Goal: Contribute content: Contribute content

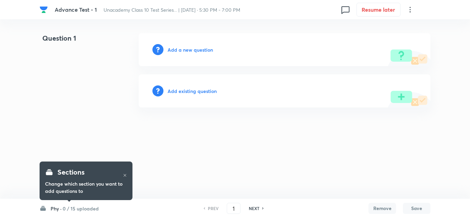
click at [191, 47] on h6 "Add a new question" at bounding box center [190, 49] width 45 height 7
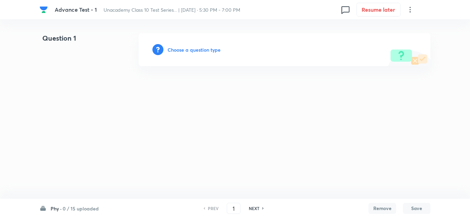
click at [81, 209] on h6 "0 / 15 uploaded" at bounding box center [81, 208] width 36 height 7
click at [190, 52] on h6 "Choose a question type" at bounding box center [194, 49] width 53 height 7
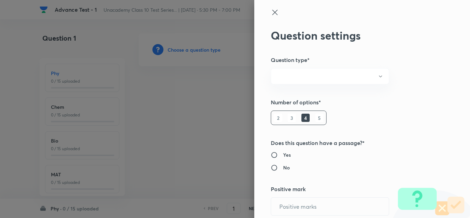
radio input "true"
type input "1"
type input "0"
radio input "true"
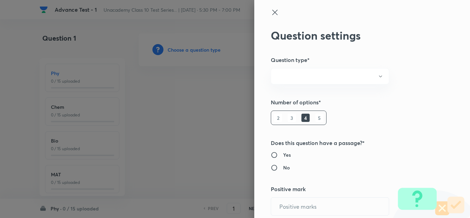
radio input "true"
click at [219, 115] on div at bounding box center [235, 109] width 470 height 218
click at [274, 10] on icon at bounding box center [275, 12] width 8 height 8
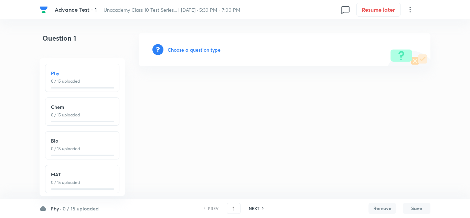
click at [197, 50] on h6 "Choose a question type" at bounding box center [194, 49] width 53 height 7
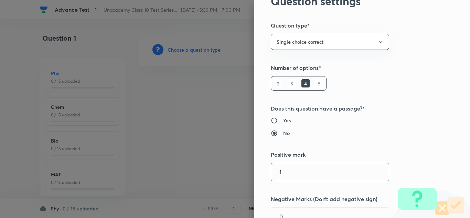
scroll to position [69, 0]
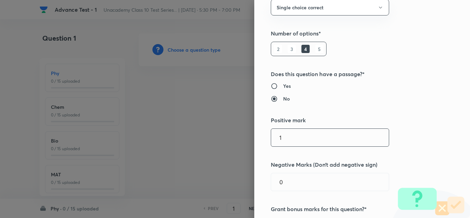
drag, startPoint x: 288, startPoint y: 138, endPoint x: 260, endPoint y: 140, distance: 28.3
click at [260, 140] on div "Question settings Question type* Single choice correct Number of options* 2 3 4…" at bounding box center [362, 109] width 216 height 218
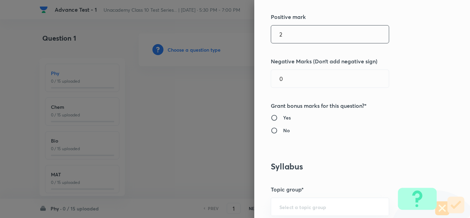
type input "2"
click at [271, 131] on input "No" at bounding box center [277, 130] width 12 height 7
radio input "true"
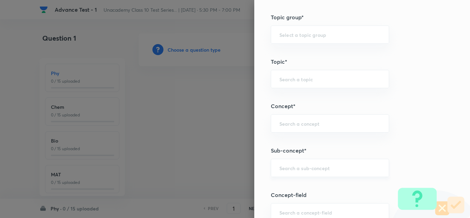
scroll to position [379, 0]
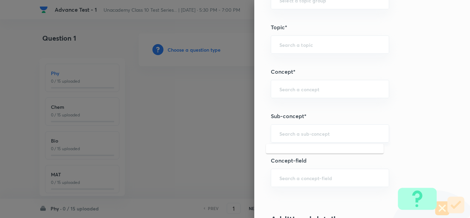
click at [309, 135] on input "text" at bounding box center [329, 133] width 101 height 7
click at [279, 133] on input "text" at bounding box center [329, 133] width 101 height 7
click at [302, 156] on li "Human Eye & the Colourful World (X)" at bounding box center [325, 153] width 118 height 12
type input "Human Eye & the Colourful World (X)"
type input "Foundation Class X"
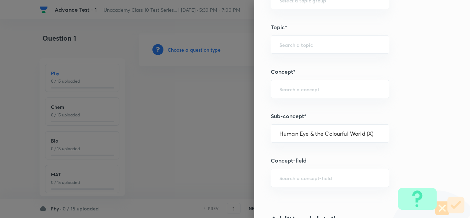
type input "Physics"
type input "Human Eye & the Colourful World (X)"
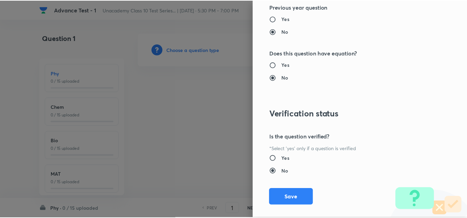
scroll to position [766, 0]
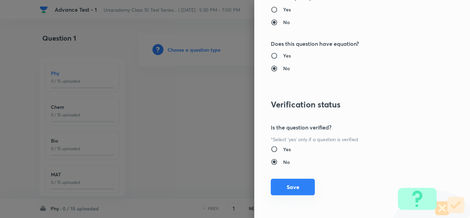
click at [300, 190] on button "Save" at bounding box center [293, 187] width 44 height 17
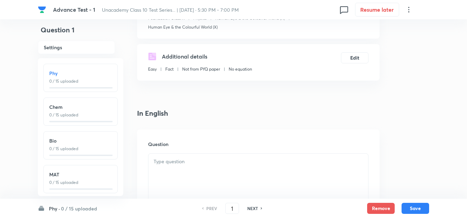
scroll to position [138, 0]
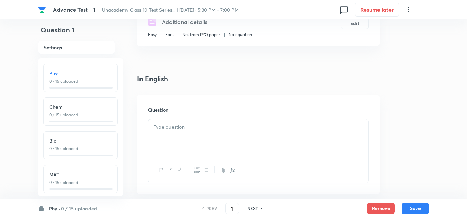
click at [184, 131] on div at bounding box center [258, 138] width 220 height 39
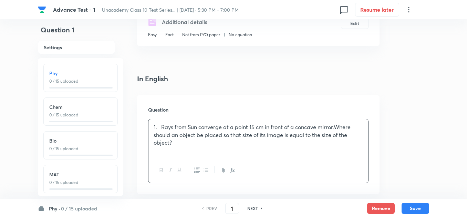
click at [163, 127] on p "1. Rays from Sun converge at a point 15 cm in front of a concave mirror.Where s…" at bounding box center [257, 134] width 209 height 23
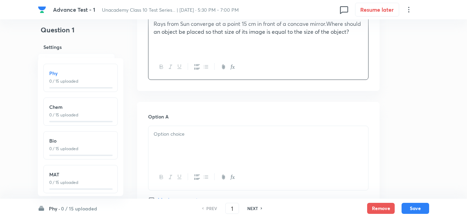
scroll to position [379, 0]
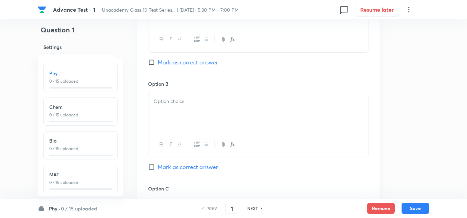
click at [176, 108] on div at bounding box center [258, 112] width 220 height 39
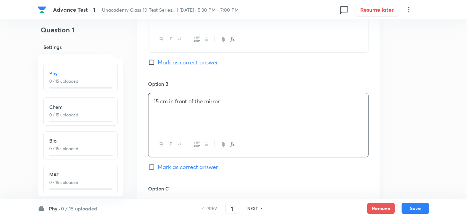
scroll to position [413, 0]
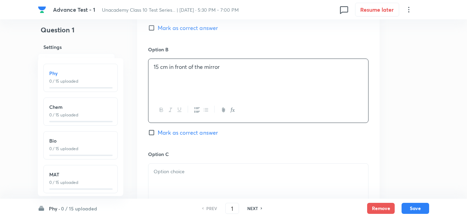
click at [174, 170] on p at bounding box center [257, 172] width 209 height 8
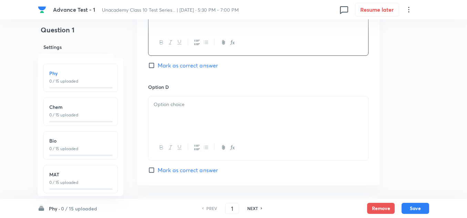
scroll to position [654, 0]
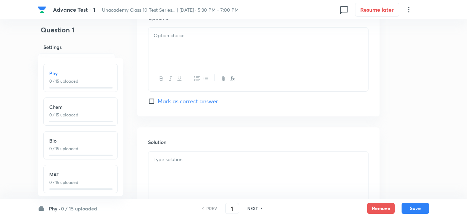
click at [171, 161] on p at bounding box center [257, 160] width 209 height 8
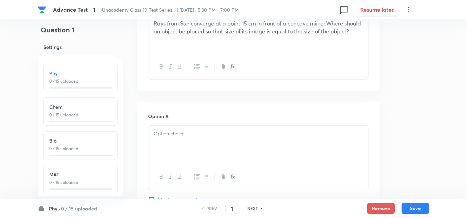
scroll to position [344, 0]
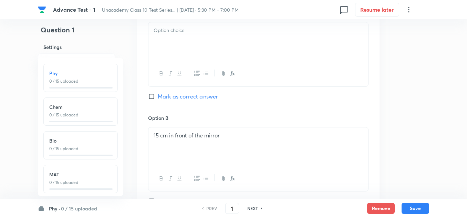
drag, startPoint x: 230, startPoint y: 135, endPoint x: 108, endPoint y: 135, distance: 121.5
click at [108, 135] on div "Advance Test - 1 Unacademy Class 10 Test Series... | [DATE] · 5:30 PM - 7:00 PM…" at bounding box center [233, 126] width 467 height 875
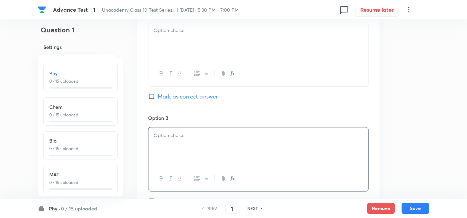
click at [171, 36] on div at bounding box center [258, 41] width 220 height 39
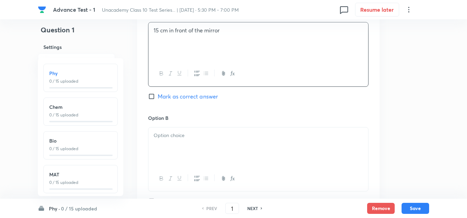
scroll to position [413, 0]
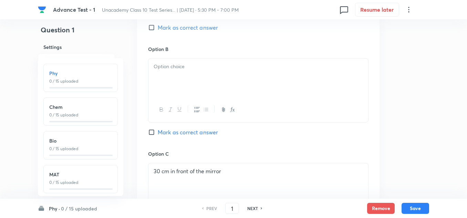
click at [176, 64] on p at bounding box center [257, 67] width 209 height 8
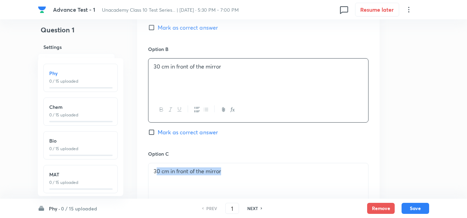
drag, startPoint x: 204, startPoint y: 172, endPoint x: 143, endPoint y: 174, distance: 60.6
click at [143, 174] on div "Option A 15 cm in front of the mirror Mark as correct answer Option B 30 cm in …" at bounding box center [258, 142] width 242 height 427
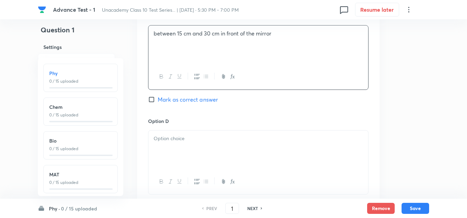
scroll to position [585, 0]
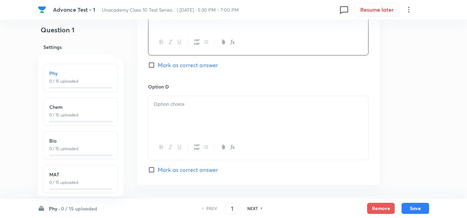
drag, startPoint x: 189, startPoint y: 99, endPoint x: 186, endPoint y: 102, distance: 3.7
click at [187, 100] on div at bounding box center [258, 115] width 220 height 39
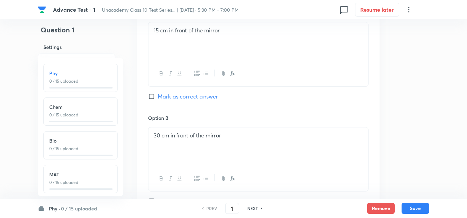
scroll to position [413, 0]
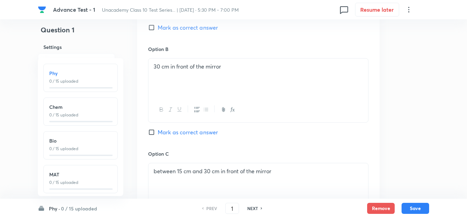
click at [184, 131] on span "Mark as correct answer" at bounding box center [188, 132] width 60 height 8
click at [158, 131] on input "Mark as correct answer" at bounding box center [153, 132] width 10 height 7
checkbox input "true"
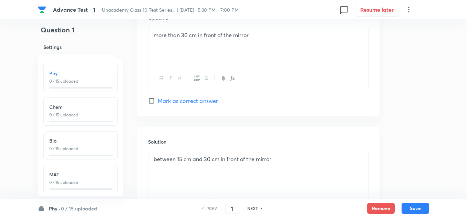
scroll to position [723, 0]
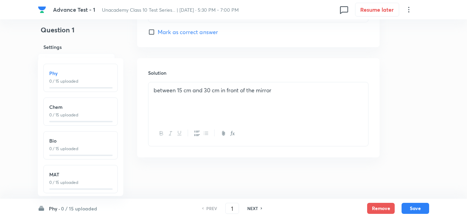
drag, startPoint x: 152, startPoint y: 90, endPoint x: 278, endPoint y: 83, distance: 126.1
click at [278, 83] on div "between 15 cm and 30 cm in front of the mirror" at bounding box center [258, 101] width 220 height 39
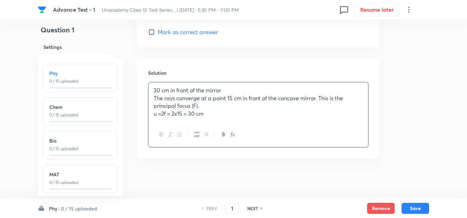
click at [154, 97] on p "The rays converge at a point 15 cm in front of the concave mirror. This is the …" at bounding box center [257, 101] width 209 height 15
click at [152, 113] on div "30 cm in front of the mirror The rays converge at a point 15 cm in front of the…" at bounding box center [258, 102] width 220 height 40
click at [416, 206] on button "Save" at bounding box center [415, 207] width 28 height 11
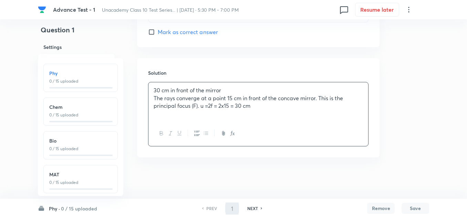
type input "2"
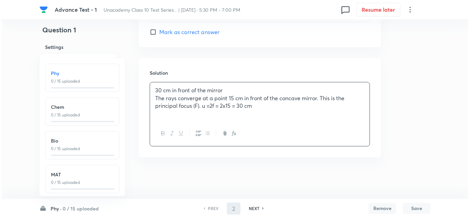
scroll to position [0, 0]
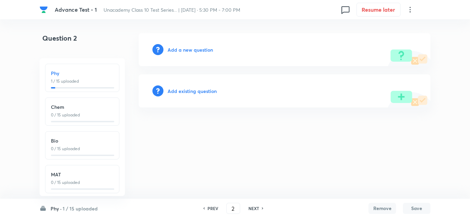
click at [195, 49] on h6 "Add a new question" at bounding box center [190, 49] width 45 height 7
click at [195, 49] on h6 "Choose a question type" at bounding box center [194, 49] width 53 height 7
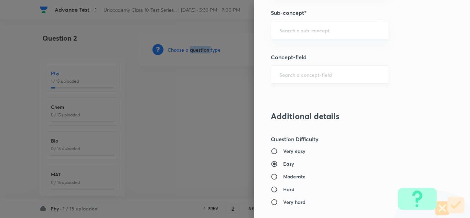
scroll to position [413, 0]
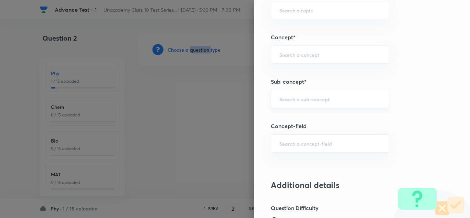
click at [299, 94] on div "​" at bounding box center [330, 99] width 118 height 18
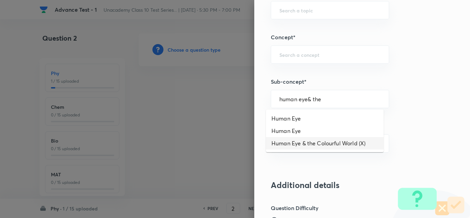
click at [333, 145] on li "Human Eye & the Colourful World (X)" at bounding box center [325, 143] width 118 height 12
type input "Human Eye & the Colourful World (X)"
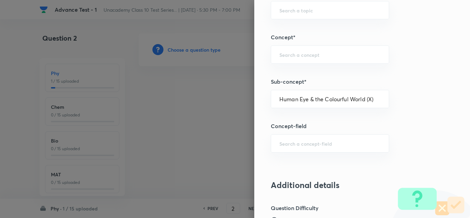
type input "Foundation Class X"
type input "Physics"
type input "Human Eye & the Colourful World (X)"
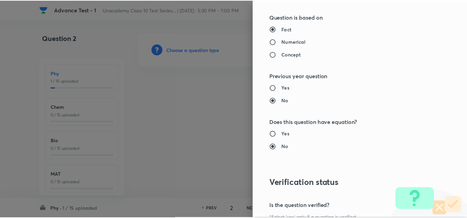
scroll to position [766, 0]
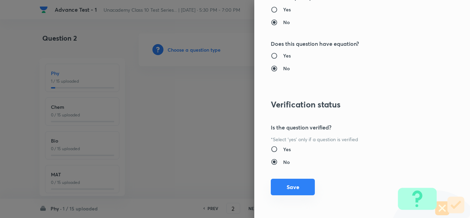
click at [295, 189] on button "Save" at bounding box center [293, 187] width 44 height 17
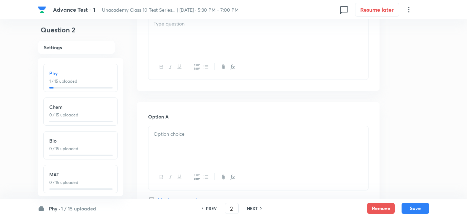
scroll to position [103, 0]
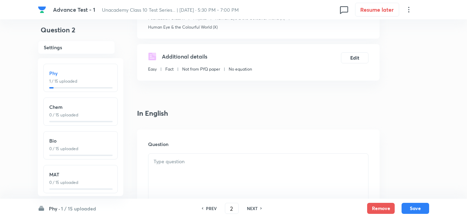
click at [195, 165] on p at bounding box center [257, 162] width 209 height 8
click at [161, 162] on p at bounding box center [257, 162] width 209 height 8
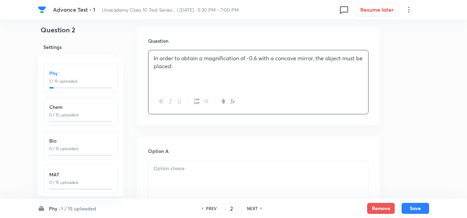
scroll to position [241, 0]
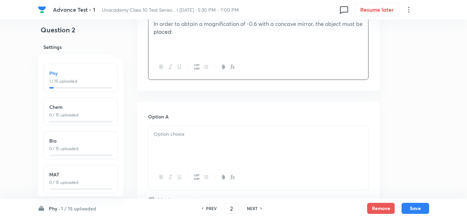
click at [171, 137] on p at bounding box center [257, 134] width 209 height 8
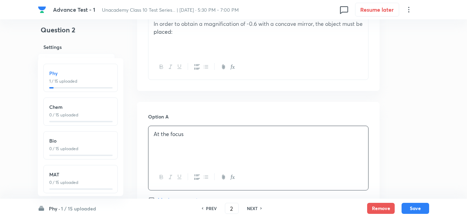
scroll to position [344, 0]
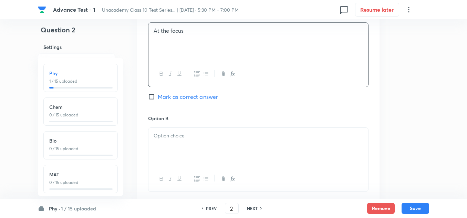
click at [160, 134] on p at bounding box center [257, 136] width 209 height 8
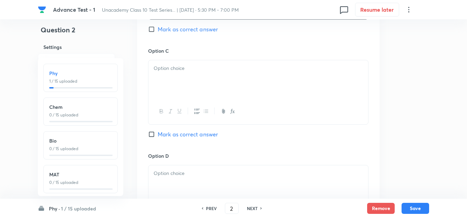
click at [169, 70] on p at bounding box center [257, 68] width 209 height 8
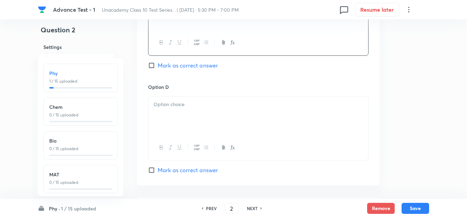
scroll to position [619, 0]
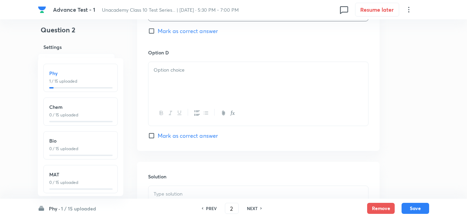
click at [181, 71] on p at bounding box center [257, 70] width 209 height 8
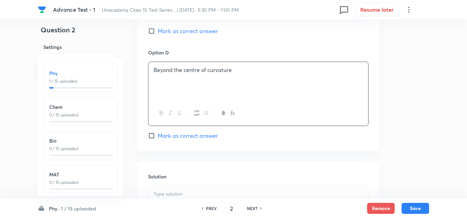
click at [174, 136] on span "Mark as correct answer" at bounding box center [188, 135] width 60 height 8
click at [158, 136] on input "Mark as correct answer" at bounding box center [153, 135] width 10 height 7
checkbox input "true"
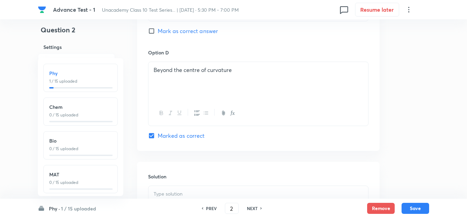
scroll to position [723, 0]
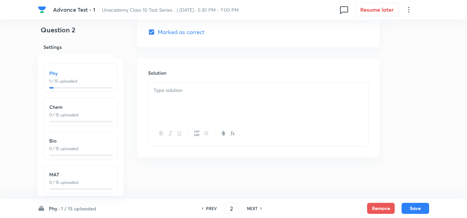
click at [180, 87] on p at bounding box center [257, 90] width 209 height 8
paste div
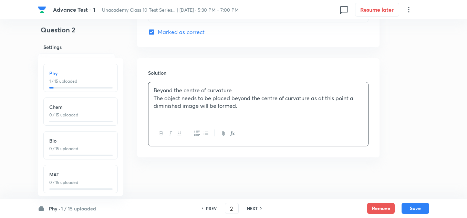
click at [153, 99] on div "Beyond the centre of curvature The object needs to be placed beyond the centre …" at bounding box center [258, 101] width 220 height 39
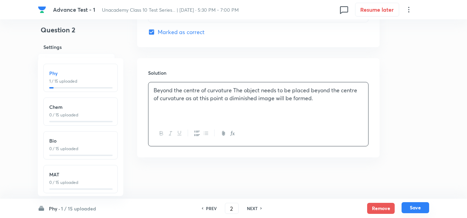
click at [417, 206] on button "Save" at bounding box center [415, 207] width 28 height 11
type input "3"
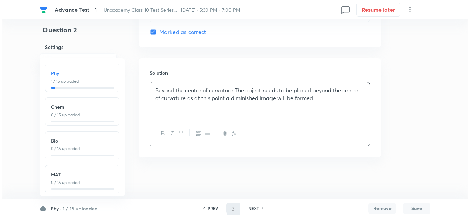
scroll to position [0, 0]
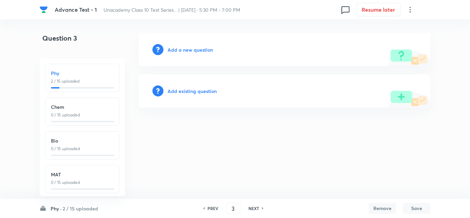
click at [192, 50] on h6 "Add a new question" at bounding box center [190, 49] width 45 height 7
click at [192, 50] on h6 "Choose a question type" at bounding box center [194, 49] width 53 height 7
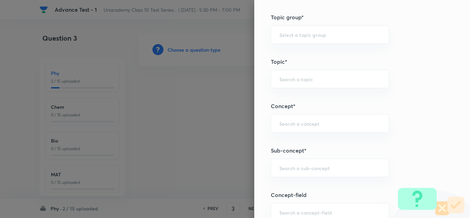
scroll to position [344, 0]
click at [296, 168] on input "text" at bounding box center [329, 167] width 101 height 7
click at [312, 184] on li "Human Eye & the Colourful World (X)" at bounding box center [325, 187] width 118 height 12
type input "Human Eye & the Colourful World (X)"
type input "Foundation Class X"
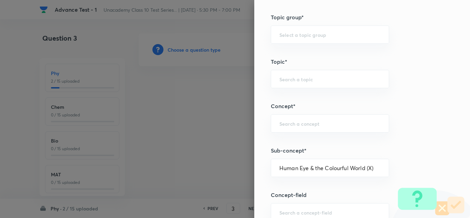
type input "Physics"
type input "Human Eye & the Colourful World (X)"
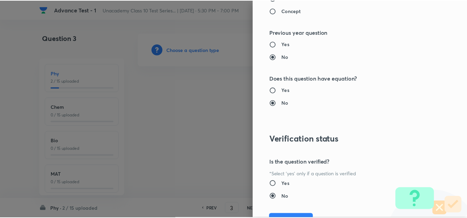
scroll to position [766, 0]
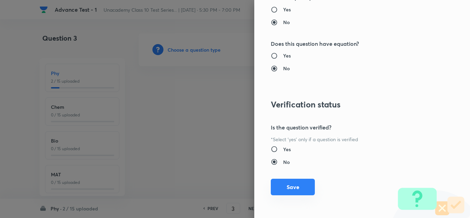
click at [286, 190] on button "Save" at bounding box center [293, 187] width 44 height 17
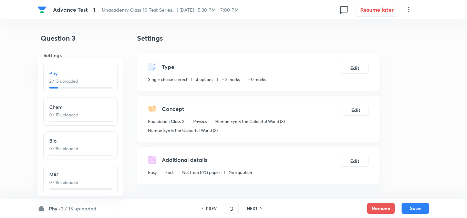
scroll to position [138, 0]
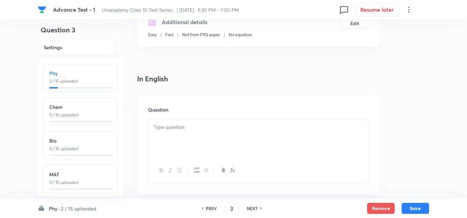
click at [179, 130] on p at bounding box center [257, 127] width 209 height 8
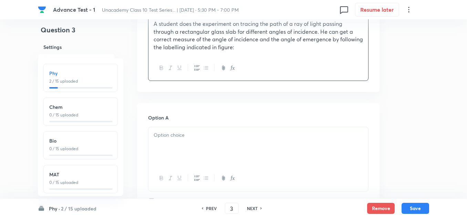
scroll to position [206, 0]
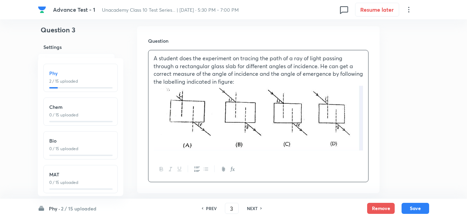
click at [228, 87] on p at bounding box center [257, 119] width 209 height 67
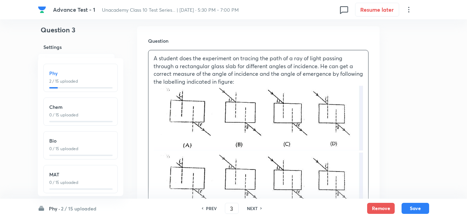
click at [257, 120] on img at bounding box center [257, 118] width 209 height 65
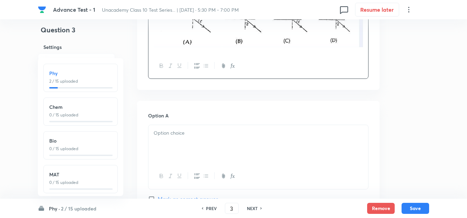
scroll to position [344, 0]
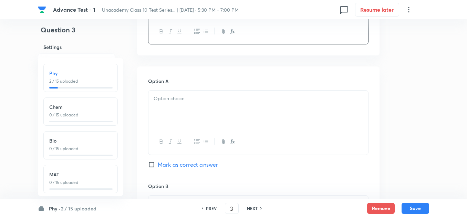
click at [176, 104] on div at bounding box center [258, 110] width 220 height 39
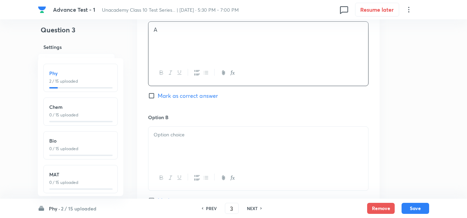
scroll to position [447, 0]
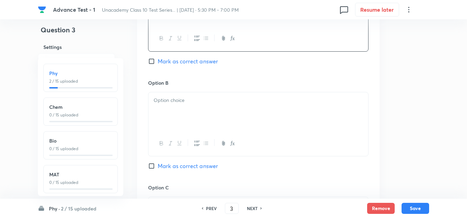
click at [172, 109] on div at bounding box center [258, 111] width 220 height 39
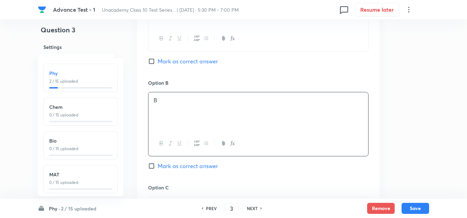
scroll to position [585, 0]
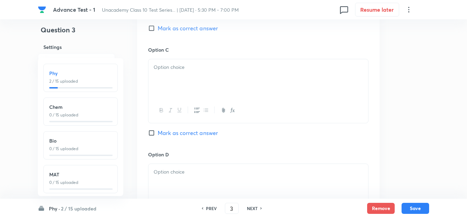
click at [162, 75] on div at bounding box center [258, 78] width 220 height 39
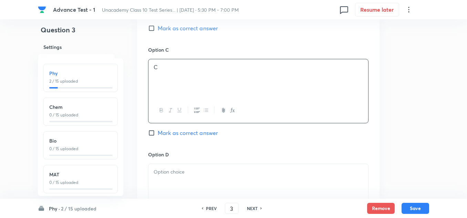
click at [175, 175] on p at bounding box center [257, 172] width 209 height 8
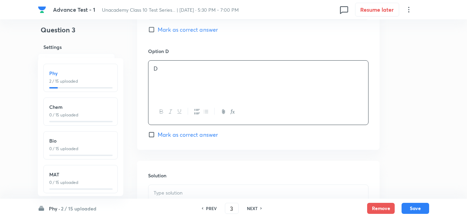
scroll to position [723, 0]
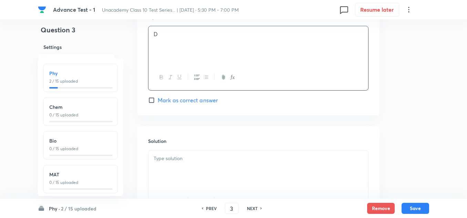
click at [172, 161] on p at bounding box center [257, 159] width 209 height 8
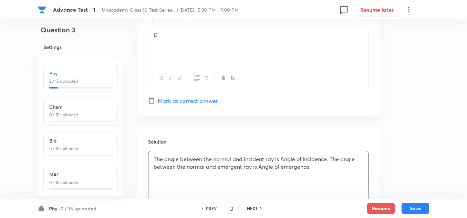
scroll to position [791, 0]
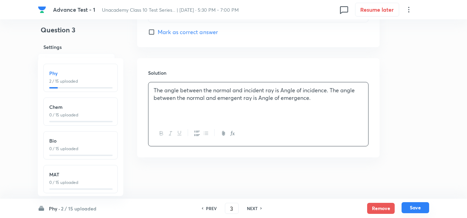
click at [410, 207] on button "Save" at bounding box center [415, 207] width 28 height 11
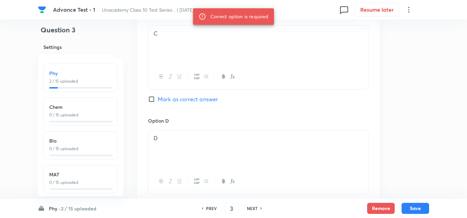
scroll to position [688, 0]
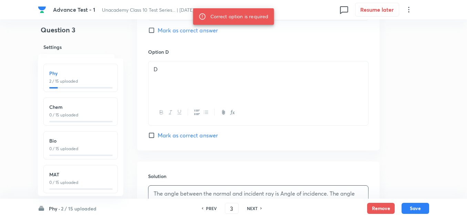
click at [170, 134] on span "Mark as correct answer" at bounding box center [188, 135] width 60 height 8
click at [158, 134] on input "Mark as correct answer" at bounding box center [153, 135] width 10 height 7
checkbox input "true"
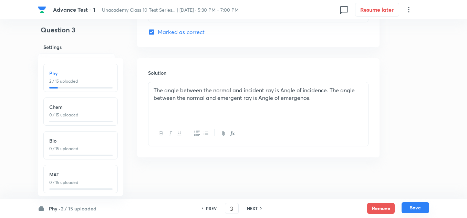
click at [411, 210] on button "Save" at bounding box center [415, 207] width 28 height 11
type input "4"
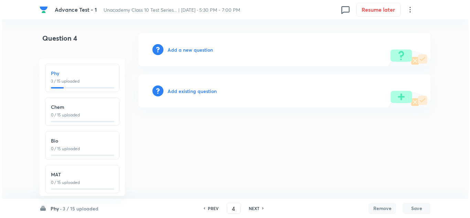
scroll to position [0, 0]
click at [190, 50] on h6 "Add a new question" at bounding box center [190, 49] width 45 height 7
click at [190, 50] on h6 "Choose a question type" at bounding box center [194, 49] width 53 height 7
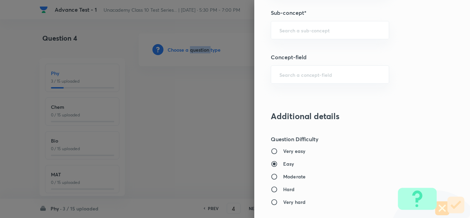
scroll to position [344, 0]
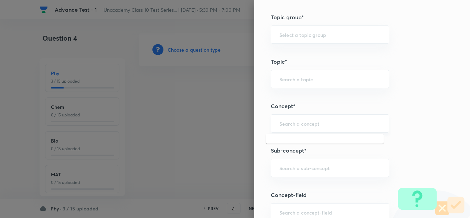
click at [298, 123] on input "text" at bounding box center [329, 123] width 101 height 7
click at [289, 173] on div "​" at bounding box center [330, 168] width 118 height 18
click at [304, 188] on li "Human Eye & the Colourful World (X)" at bounding box center [325, 187] width 118 height 12
type input "Human Eye & the Colourful World (X)"
type input "Foundation Class X"
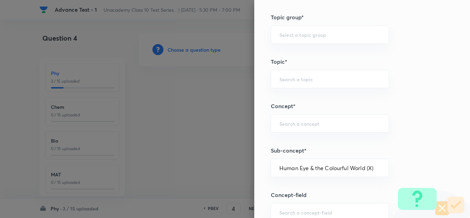
type input "Physics"
type input "Human Eye & the Colourful World (X)"
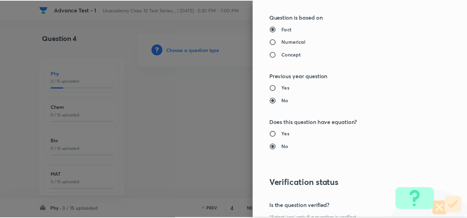
scroll to position [766, 0]
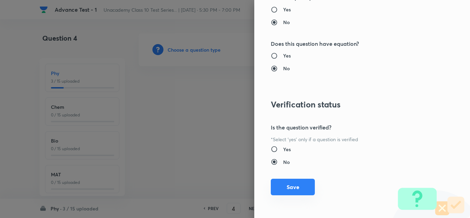
click at [273, 187] on button "Save" at bounding box center [293, 187] width 44 height 17
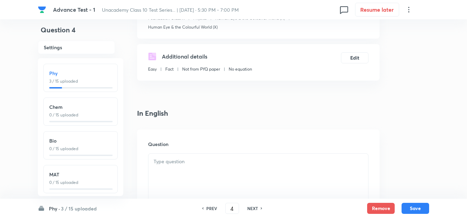
scroll to position [138, 0]
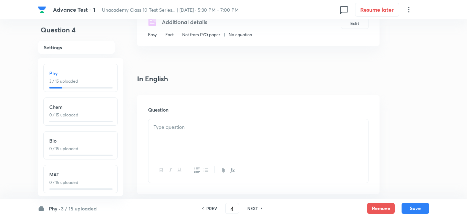
click at [164, 132] on div at bounding box center [258, 138] width 220 height 39
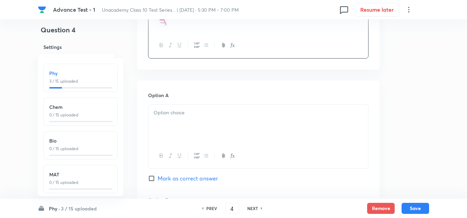
scroll to position [344, 0]
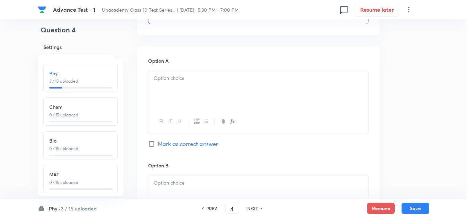
click at [179, 81] on p at bounding box center [257, 78] width 209 height 8
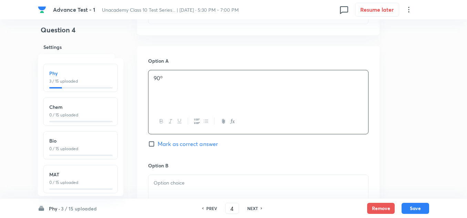
scroll to position [482, 0]
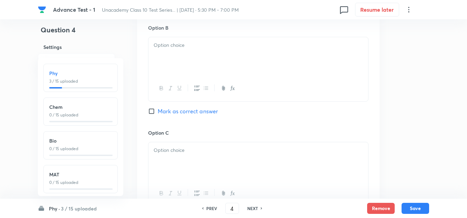
click at [178, 47] on p at bounding box center [257, 45] width 209 height 8
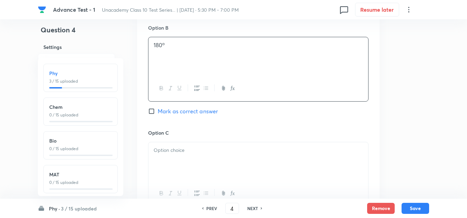
click at [180, 152] on p at bounding box center [257, 150] width 209 height 8
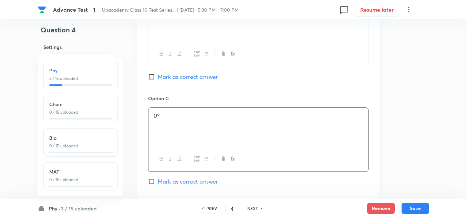
scroll to position [551, 0]
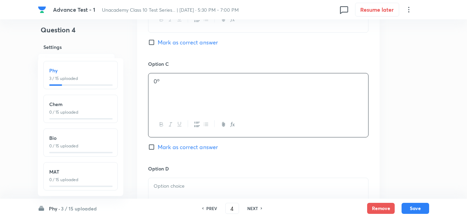
click at [180, 180] on div at bounding box center [258, 197] width 220 height 39
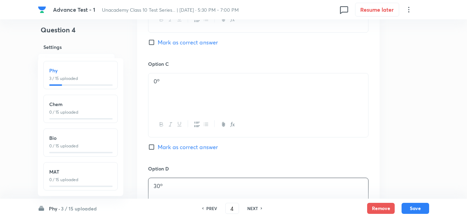
click at [169, 145] on span "Mark as correct answer" at bounding box center [188, 147] width 60 height 8
click at [158, 145] on input "Mark as correct answer" at bounding box center [153, 146] width 10 height 7
checkbox input "true"
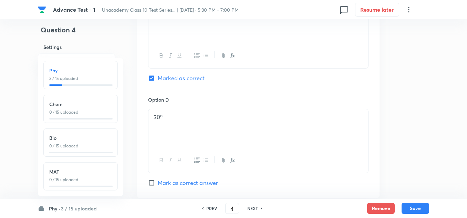
scroll to position [688, 0]
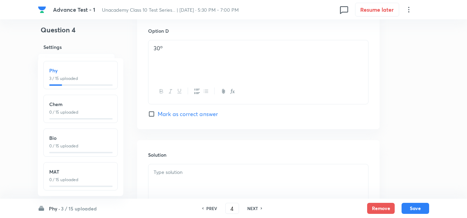
click at [175, 171] on p at bounding box center [257, 172] width 209 height 8
click at [165, 173] on p at bounding box center [257, 172] width 209 height 8
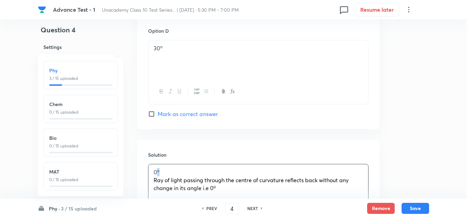
drag, startPoint x: 166, startPoint y: 171, endPoint x: 139, endPoint y: 168, distance: 26.6
click at [139, 168] on div "Solution 0 o Ray of light passing through the centre of curvature reflects back…" at bounding box center [258, 189] width 242 height 99
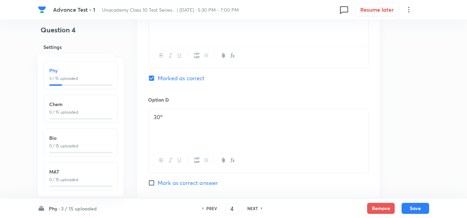
scroll to position [585, 0]
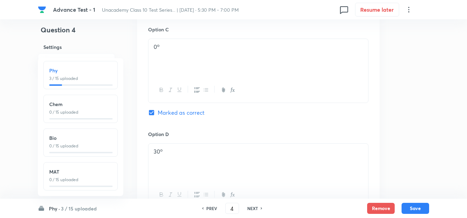
click at [415, 202] on div "Phy · 3 / 15 uploaded Phy 3 / 15 uploaded Chem 0 / 15 uploaded Bio 0 / 15 uploa…" at bounding box center [233, 208] width 391 height 19
click at [415, 205] on button "Save" at bounding box center [415, 207] width 28 height 11
type input "5"
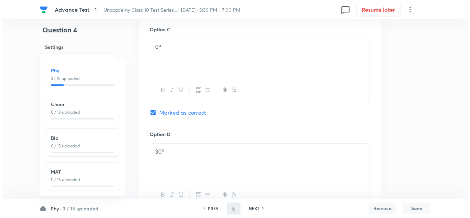
scroll to position [0, 0]
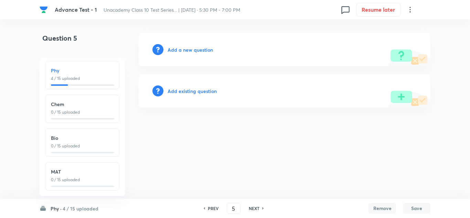
click at [196, 50] on h6 "Add a new question" at bounding box center [190, 49] width 45 height 7
click at [196, 50] on h6 "Choose a question type" at bounding box center [194, 49] width 53 height 7
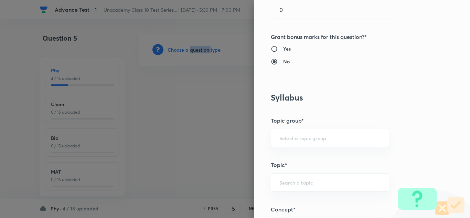
scroll to position [413, 0]
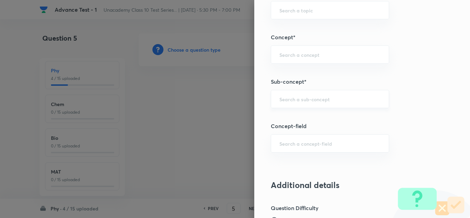
click at [295, 96] on input "text" at bounding box center [329, 99] width 101 height 7
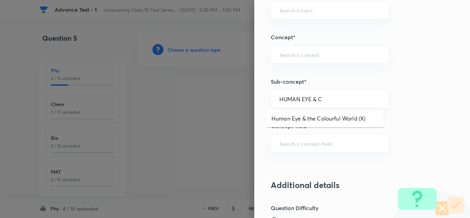
click at [326, 119] on li "Human Eye & the Colourful World (X)" at bounding box center [325, 118] width 118 height 12
type input "Human Eye & the Colourful World (X)"
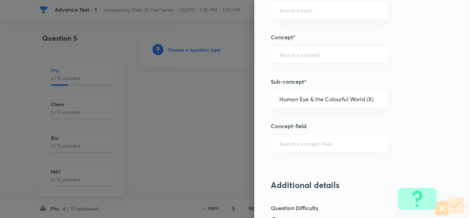
type input "Foundation Class X"
type input "Physics"
type input "Human Eye & the Colourful World (X)"
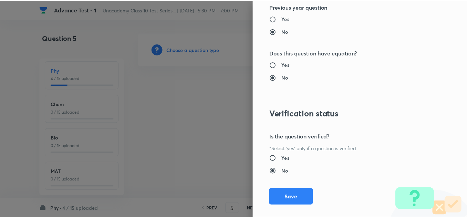
scroll to position [766, 0]
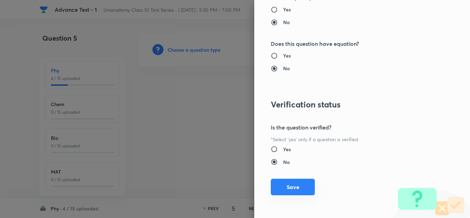
click at [299, 185] on button "Save" at bounding box center [293, 187] width 44 height 17
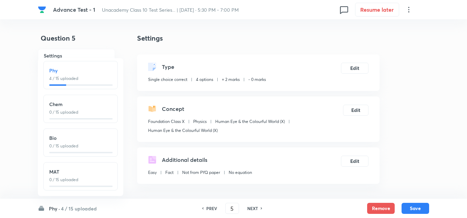
scroll to position [103, 0]
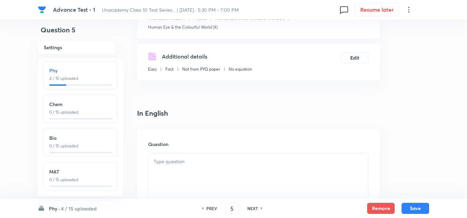
click at [187, 167] on div at bounding box center [258, 172] width 220 height 39
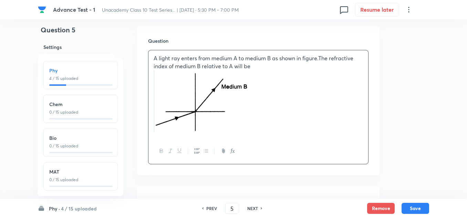
scroll to position [310, 0]
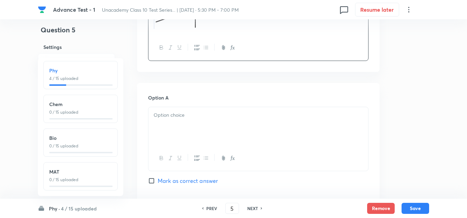
click at [179, 119] on div at bounding box center [258, 126] width 220 height 39
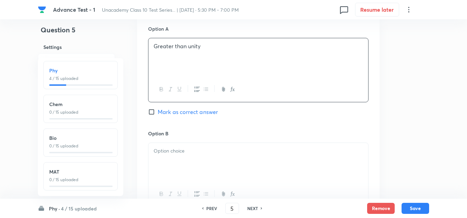
scroll to position [447, 0]
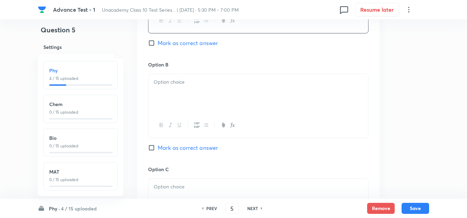
click at [178, 88] on div at bounding box center [258, 93] width 220 height 39
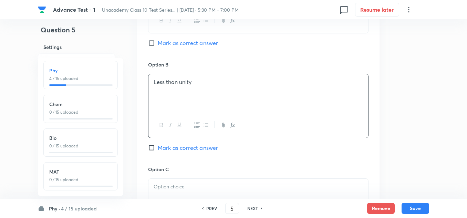
scroll to position [516, 0]
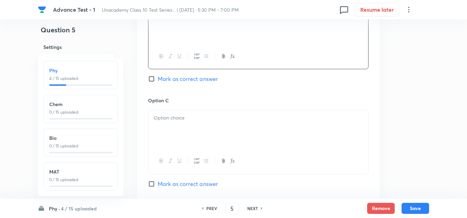
click at [175, 107] on div "Option C Mark as correct answer" at bounding box center [258, 149] width 220 height 105
click at [169, 123] on div at bounding box center [258, 129] width 220 height 39
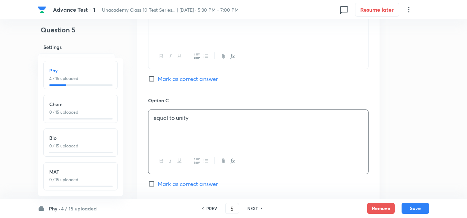
scroll to position [585, 0]
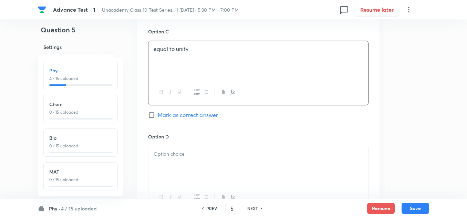
click at [172, 156] on p at bounding box center [257, 154] width 209 height 8
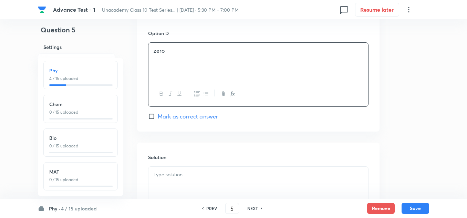
scroll to position [723, 0]
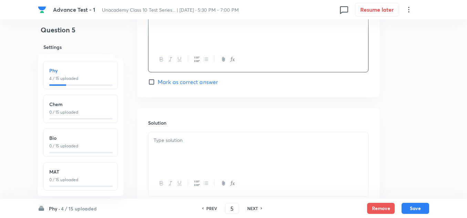
click at [176, 144] on p at bounding box center [257, 140] width 209 height 8
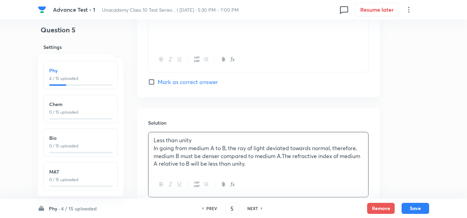
click at [153, 149] on p "In going from medium A to B, the ray of light deviated towards normal, therefor…" at bounding box center [257, 155] width 209 height 23
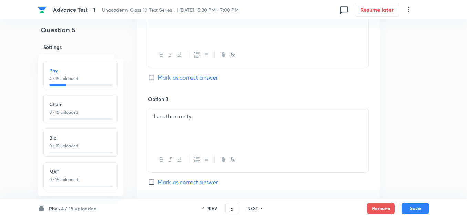
scroll to position [482, 0]
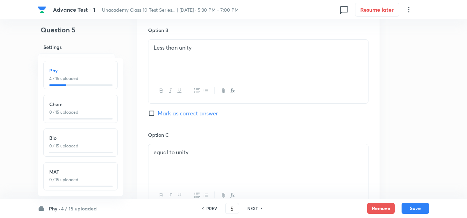
click at [173, 113] on span "Mark as correct answer" at bounding box center [188, 113] width 60 height 8
click at [158, 113] on input "Mark as correct answer" at bounding box center [153, 113] width 10 height 7
checkbox input "true"
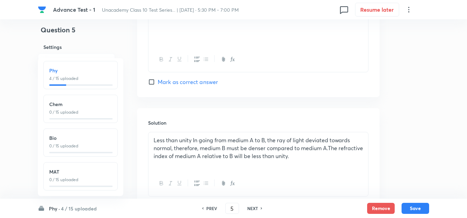
scroll to position [773, 0]
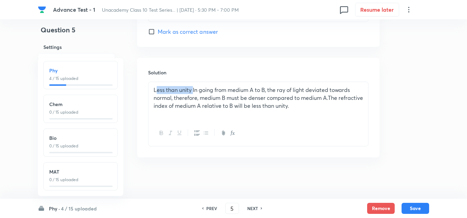
drag, startPoint x: 191, startPoint y: 91, endPoint x: 136, endPoint y: 92, distance: 55.1
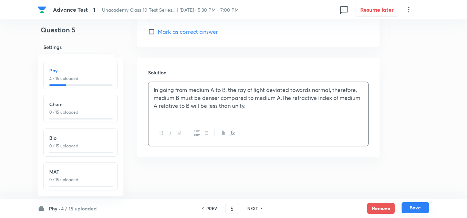
click at [419, 205] on button "Save" at bounding box center [415, 207] width 28 height 11
type input "6"
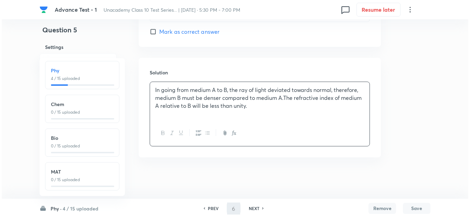
scroll to position [0, 0]
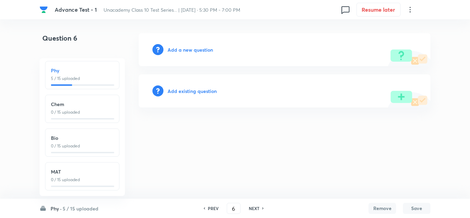
click at [185, 48] on h6 "Add a new question" at bounding box center [190, 49] width 45 height 7
click at [185, 48] on h6 "Choose a question type" at bounding box center [194, 49] width 53 height 7
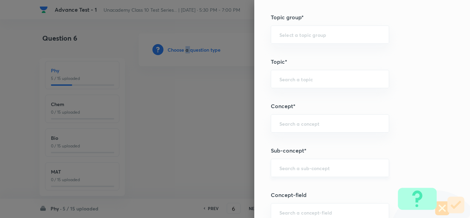
scroll to position [413, 0]
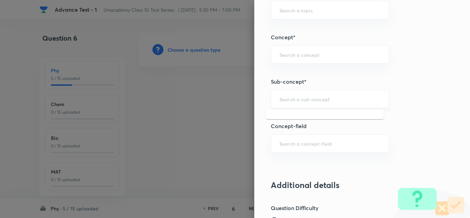
click at [289, 98] on input "text" at bounding box center [329, 99] width 101 height 7
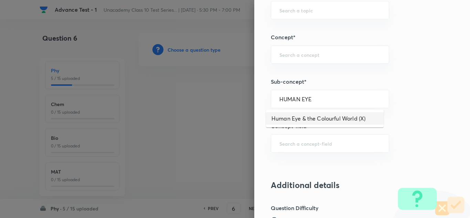
click at [310, 117] on li "Human Eye & the Colourful World (X)" at bounding box center [325, 118] width 118 height 12
type input "Human Eye & the Colourful World (X)"
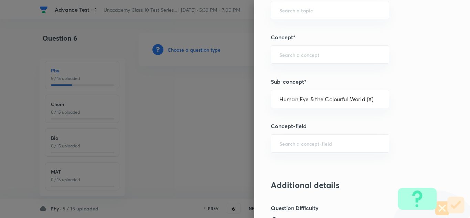
type input "Foundation Class X"
type input "Physics"
type input "Human Eye & the Colourful World (X)"
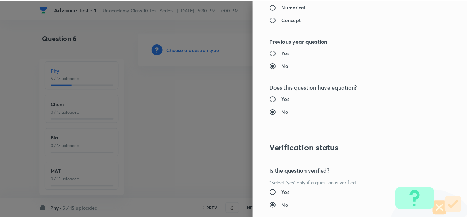
scroll to position [766, 0]
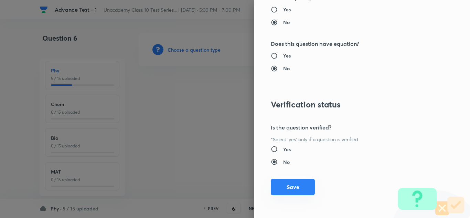
click at [288, 185] on button "Save" at bounding box center [293, 187] width 44 height 17
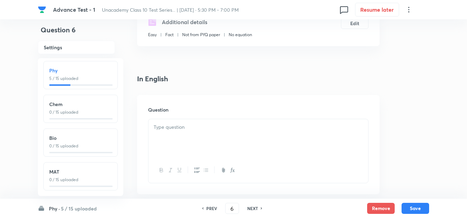
scroll to position [172, 0]
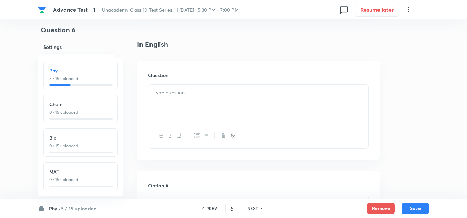
click at [170, 96] on p at bounding box center [257, 93] width 209 height 8
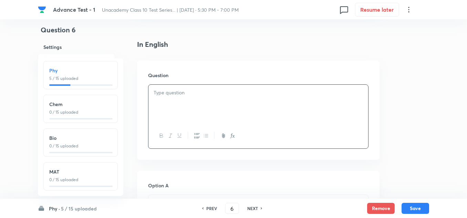
click at [163, 95] on p at bounding box center [257, 93] width 209 height 8
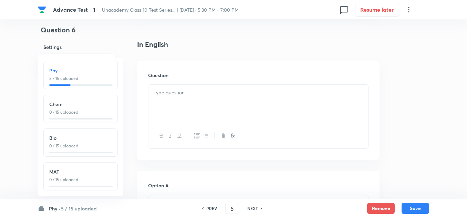
click at [105, 69] on div "Phy 5 / 15 uploaded" at bounding box center [80, 74] width 63 height 15
type input "1"
checkbox input "true"
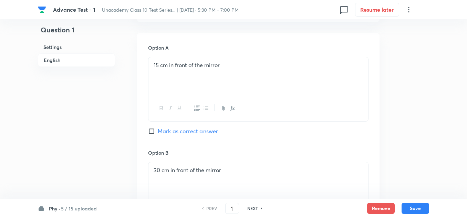
scroll to position [379, 0]
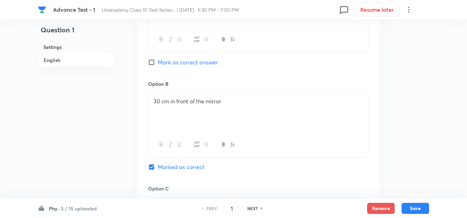
click at [249, 207] on h6 "NEXT" at bounding box center [252, 208] width 11 height 6
type input "2"
checkbox input "false"
checkbox input "true"
click at [249, 207] on h6 "NEXT" at bounding box center [252, 208] width 11 height 6
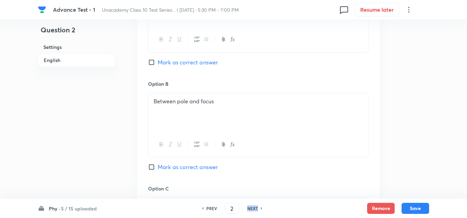
type input "3"
checkbox input "true"
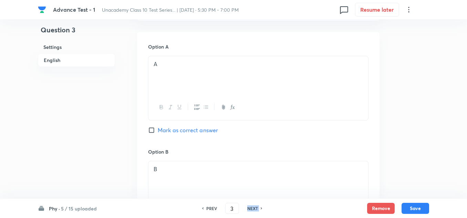
click at [249, 207] on h6 "NEXT" at bounding box center [252, 208] width 11 height 6
type input "4"
checkbox input "false"
checkbox input "true"
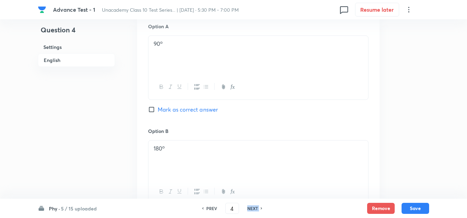
click at [249, 207] on h6 "NEXT" at bounding box center [252, 208] width 11 height 6
type input "5"
checkbox input "true"
checkbox input "false"
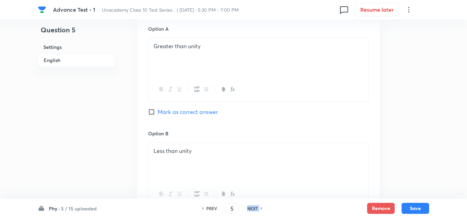
click at [249, 207] on h6 "NEXT" at bounding box center [252, 208] width 11 height 6
type input "6"
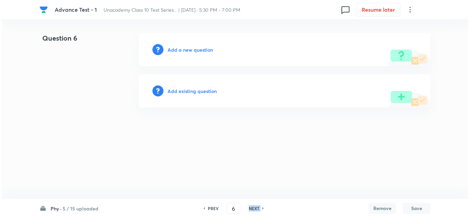
scroll to position [0, 0]
click at [183, 46] on h6 "Add a new question" at bounding box center [190, 49] width 45 height 7
click at [197, 50] on h6 "Choose a question type" at bounding box center [194, 49] width 53 height 7
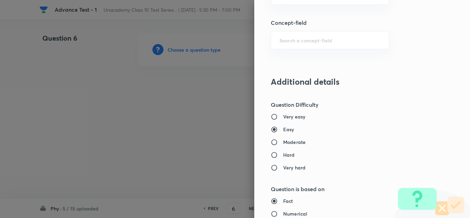
scroll to position [413, 0]
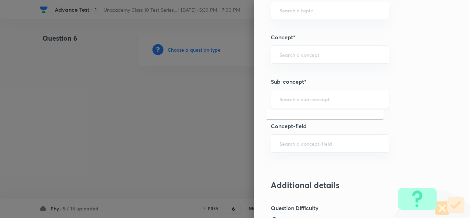
click at [300, 97] on input "text" at bounding box center [329, 99] width 101 height 7
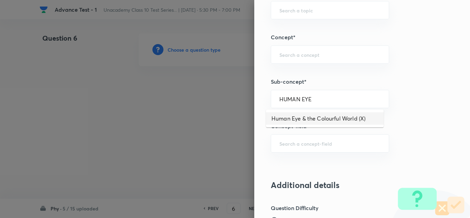
click at [306, 120] on li "Human Eye & the Colourful World (X)" at bounding box center [325, 118] width 118 height 12
type input "Human Eye & the Colourful World (X)"
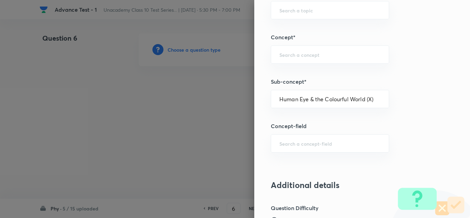
type input "Foundation Class X"
type input "Physics"
type input "Human Eye & the Colourful World (X)"
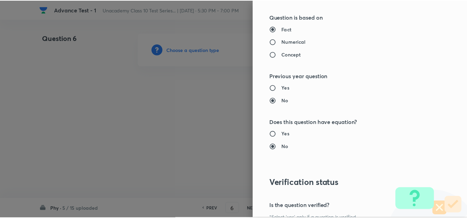
scroll to position [766, 0]
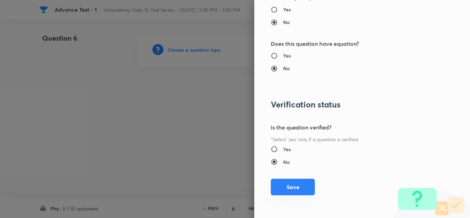
click at [281, 187] on button "Save" at bounding box center [293, 187] width 44 height 17
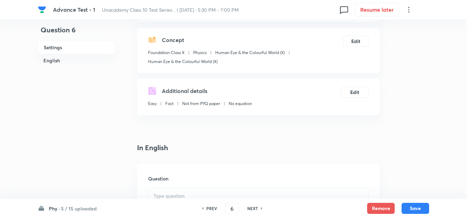
scroll to position [138, 0]
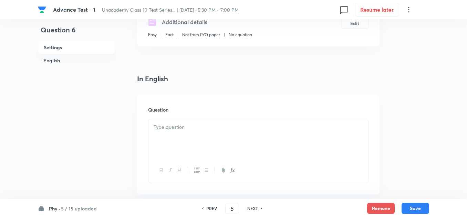
click at [171, 132] on div at bounding box center [258, 138] width 220 height 39
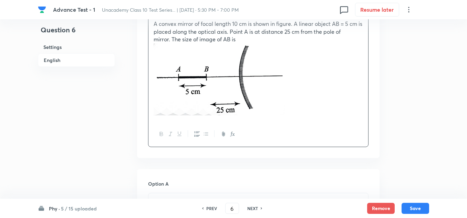
scroll to position [275, 0]
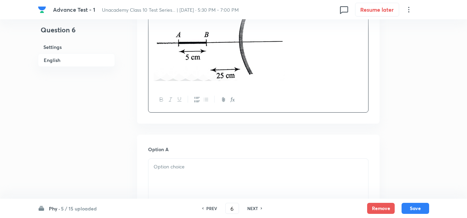
click at [182, 167] on p at bounding box center [257, 167] width 209 height 8
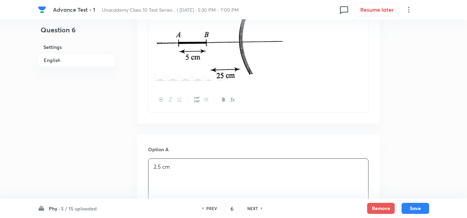
scroll to position [413, 0]
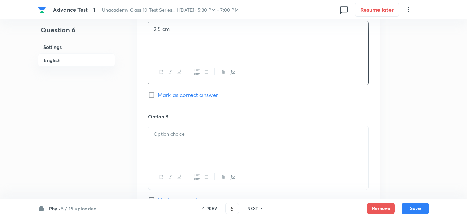
click at [177, 142] on div at bounding box center [258, 145] width 220 height 39
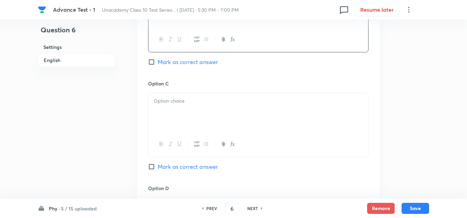
click at [180, 99] on p at bounding box center [257, 101] width 209 height 8
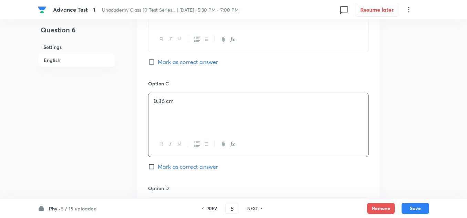
scroll to position [654, 0]
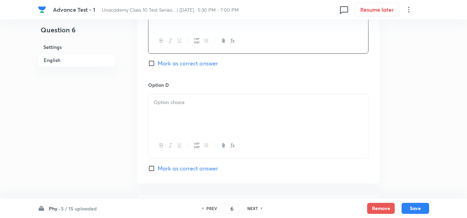
click at [181, 108] on div at bounding box center [258, 113] width 220 height 39
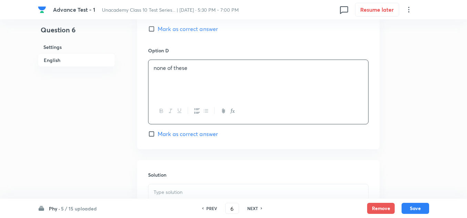
scroll to position [790, 0]
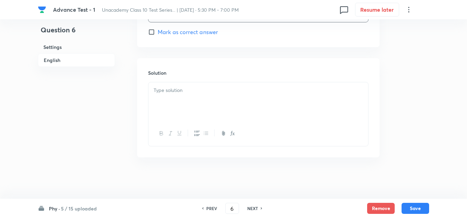
click at [192, 90] on p at bounding box center [257, 90] width 209 height 8
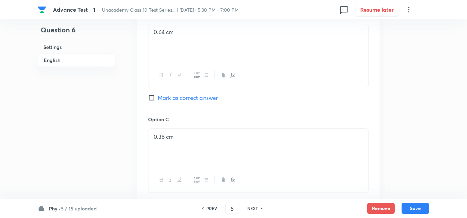
scroll to position [618, 0]
click at [169, 99] on span "Mark as correct answer" at bounding box center [188, 99] width 60 height 8
click at [158, 99] on input "Mark as correct answer" at bounding box center [153, 99] width 10 height 7
checkbox input "true"
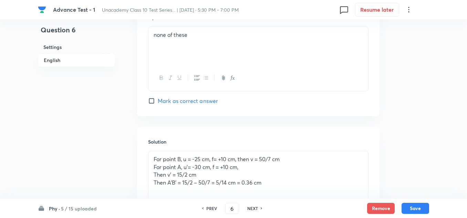
scroll to position [791, 0]
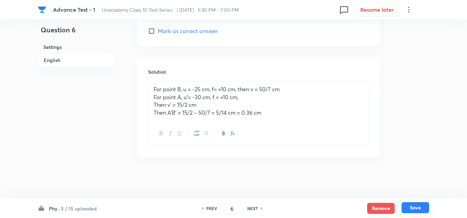
click at [417, 207] on button "Save" at bounding box center [415, 207] width 28 height 11
type input "7"
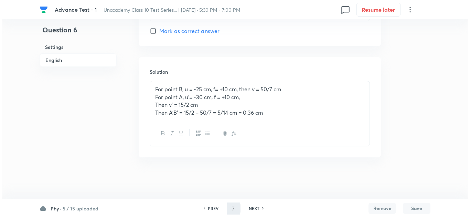
scroll to position [0, 0]
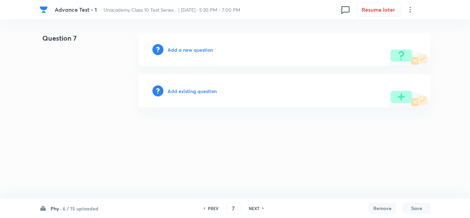
click at [198, 51] on h6 "Add a new question" at bounding box center [190, 49] width 45 height 7
click at [198, 51] on h6 "Choose a question type" at bounding box center [194, 49] width 53 height 7
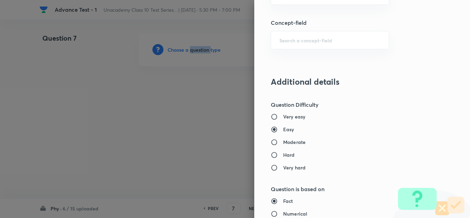
scroll to position [413, 0]
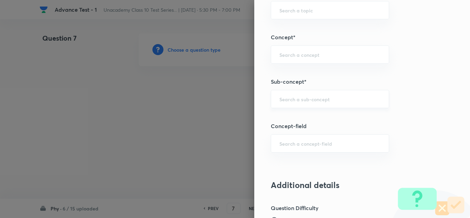
click at [298, 100] on input "text" at bounding box center [329, 99] width 101 height 7
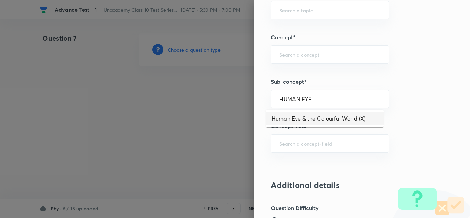
click at [307, 118] on li "Human Eye & the Colourful World (X)" at bounding box center [325, 118] width 118 height 12
type input "Human Eye & the Colourful World (X)"
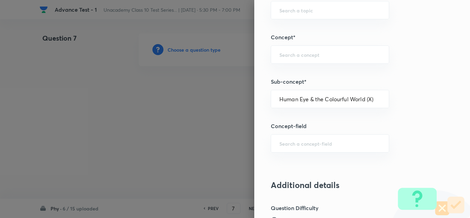
type input "Foundation Class X"
type input "Physics"
type input "Human Eye & the Colourful World (X)"
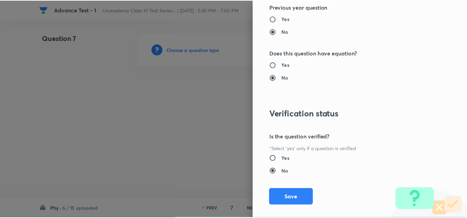
scroll to position [766, 0]
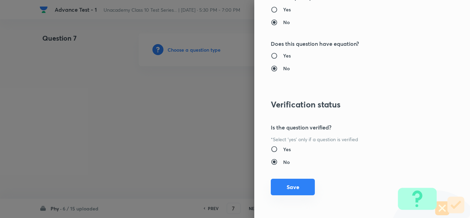
click at [300, 187] on button "Save" at bounding box center [293, 187] width 44 height 17
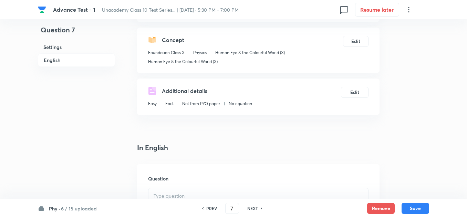
scroll to position [103, 0]
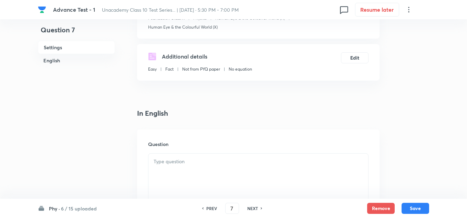
click at [178, 161] on p at bounding box center [257, 162] width 209 height 8
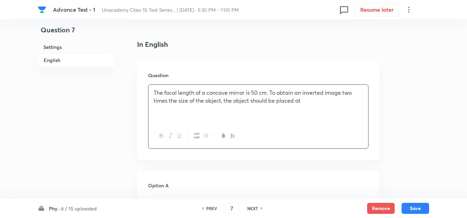
scroll to position [275, 0]
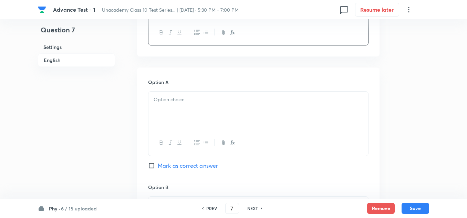
click at [184, 101] on p at bounding box center [257, 100] width 209 height 8
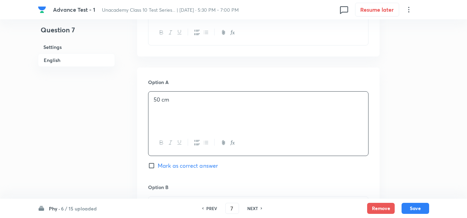
scroll to position [310, 0]
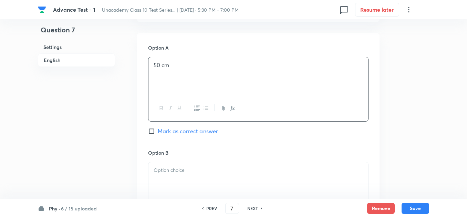
click at [179, 171] on p at bounding box center [257, 170] width 209 height 8
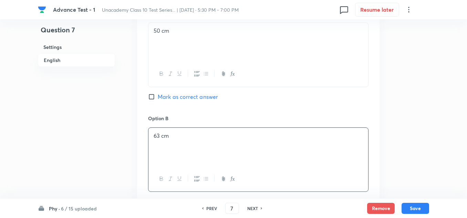
scroll to position [413, 0]
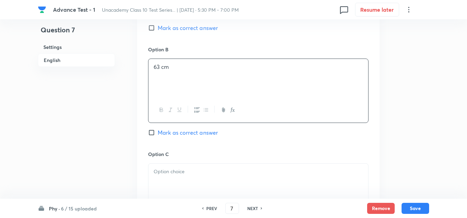
click at [167, 171] on p at bounding box center [257, 172] width 209 height 8
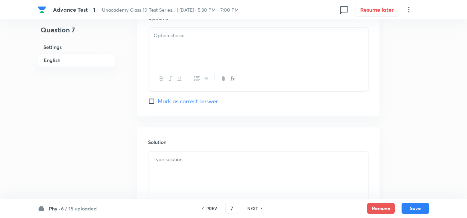
scroll to position [585, 0]
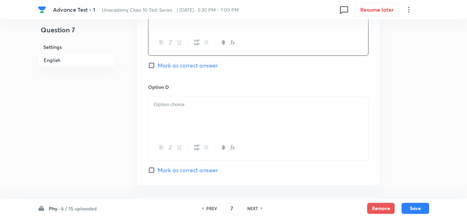
click at [178, 106] on p at bounding box center [257, 104] width 209 height 8
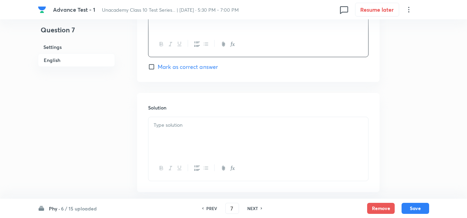
scroll to position [723, 0]
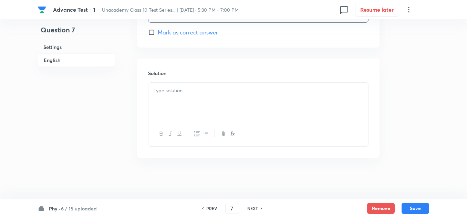
click at [176, 94] on p at bounding box center [257, 91] width 209 height 8
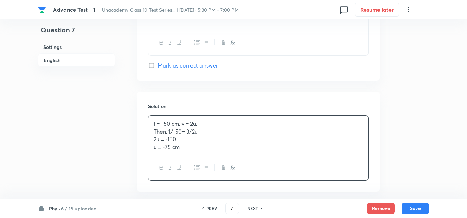
scroll to position [724, 0]
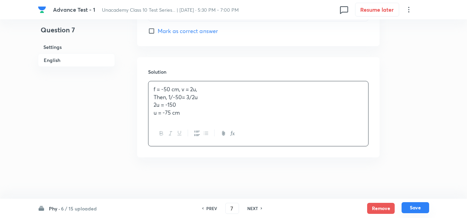
click at [423, 206] on button "Save" at bounding box center [415, 207] width 28 height 11
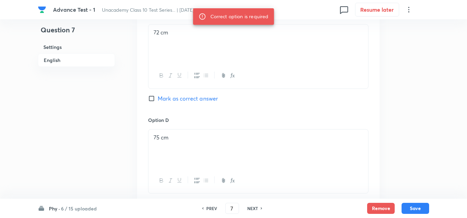
scroll to position [621, 0]
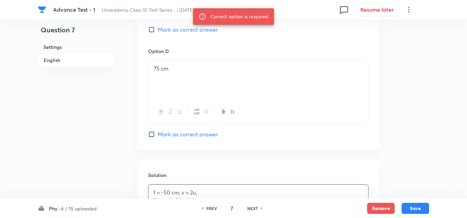
click at [175, 130] on span "Mark as correct answer" at bounding box center [188, 134] width 60 height 8
click at [158, 131] on input "Mark as correct answer" at bounding box center [153, 134] width 10 height 7
checkbox input "true"
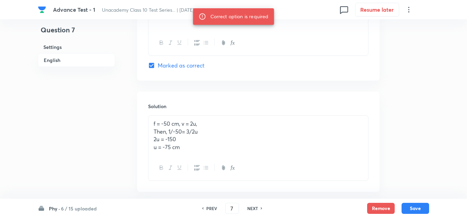
scroll to position [724, 0]
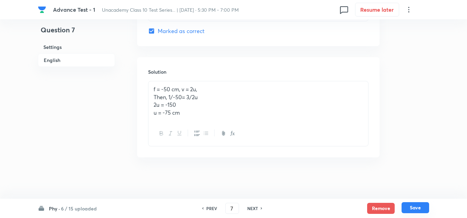
click at [417, 205] on button "Save" at bounding box center [415, 207] width 28 height 11
type input "8"
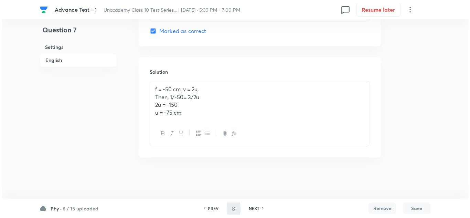
scroll to position [0, 0]
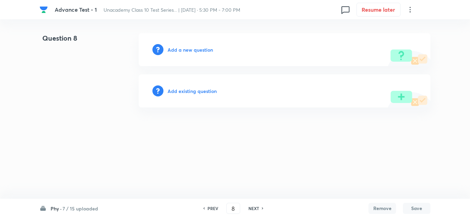
click at [192, 49] on h6 "Add a new question" at bounding box center [190, 49] width 45 height 7
click at [192, 49] on h6 "Choose a question type" at bounding box center [194, 49] width 53 height 7
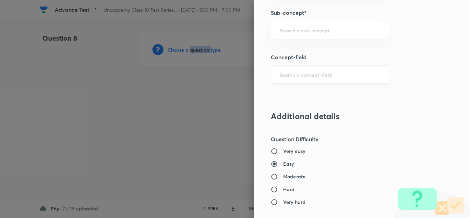
scroll to position [447, 0]
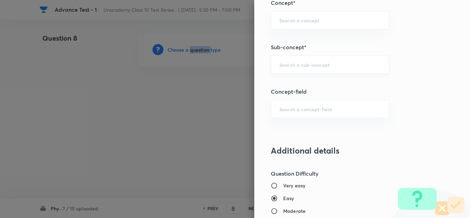
click at [285, 60] on div "​" at bounding box center [330, 64] width 118 height 18
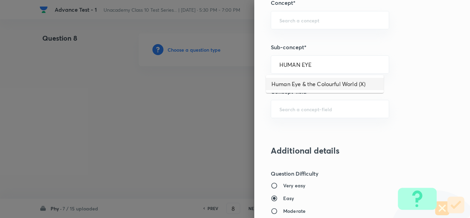
click at [292, 83] on li "Human Eye & the Colourful World (X)" at bounding box center [325, 84] width 118 height 12
type input "Human Eye & the Colourful World (X)"
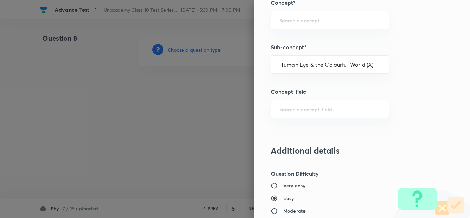
type input "Foundation Class X"
type input "Physics"
type input "Human Eye & the Colourful World (X)"
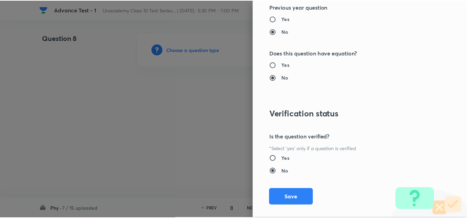
scroll to position [766, 0]
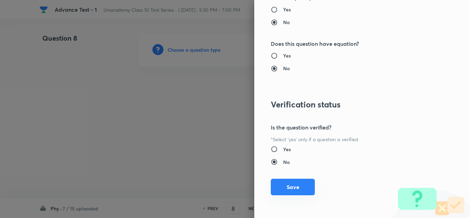
click at [303, 186] on button "Save" at bounding box center [293, 187] width 44 height 17
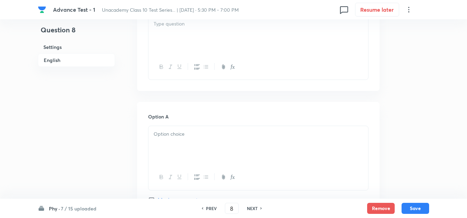
scroll to position [310, 0]
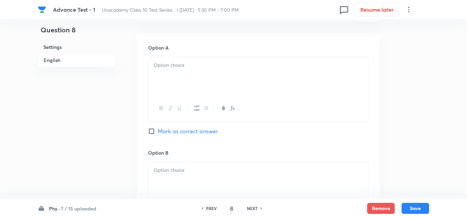
click at [187, 66] on p at bounding box center [257, 65] width 209 height 8
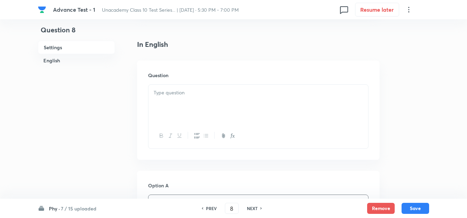
scroll to position [103, 0]
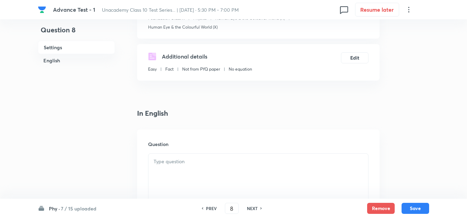
click at [172, 162] on p at bounding box center [257, 162] width 209 height 8
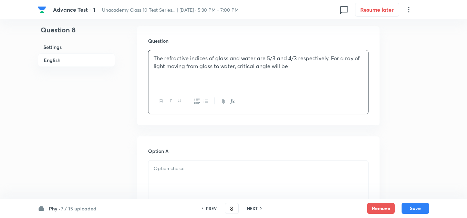
scroll to position [241, 0]
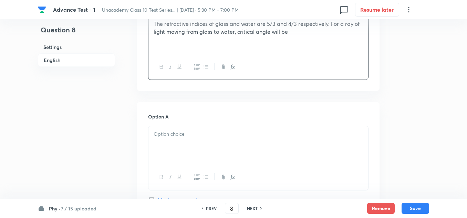
click at [172, 135] on p at bounding box center [257, 134] width 209 height 8
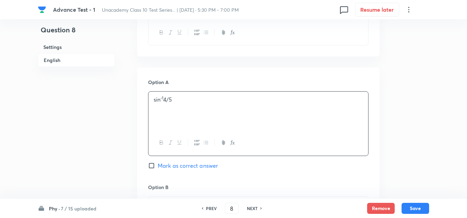
scroll to position [310, 0]
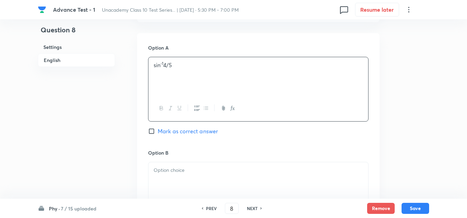
click at [165, 167] on p at bounding box center [257, 170] width 209 height 8
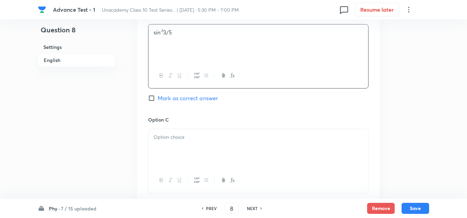
scroll to position [516, 0]
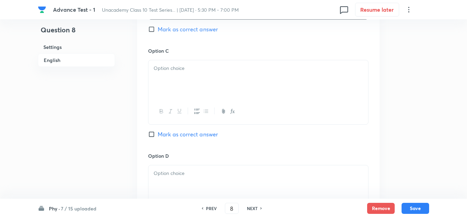
click at [169, 62] on div at bounding box center [258, 79] width 220 height 39
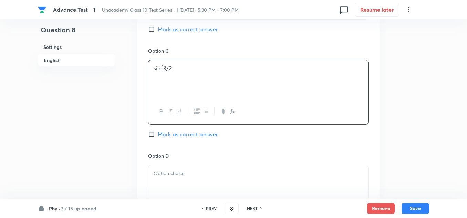
click at [171, 173] on p at bounding box center [257, 173] width 209 height 8
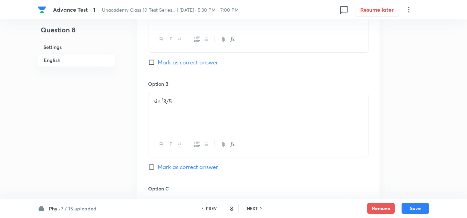
scroll to position [344, 0]
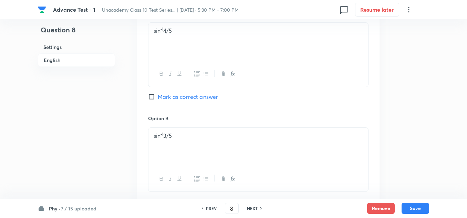
click at [175, 96] on span "Mark as correct answer" at bounding box center [188, 97] width 60 height 8
click at [158, 96] on input "Mark as correct answer" at bounding box center [153, 96] width 10 height 7
checkbox input "true"
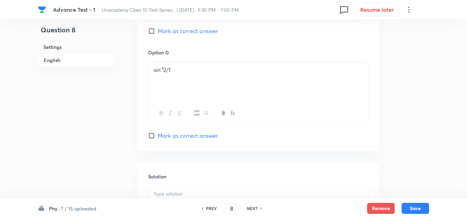
scroll to position [723, 0]
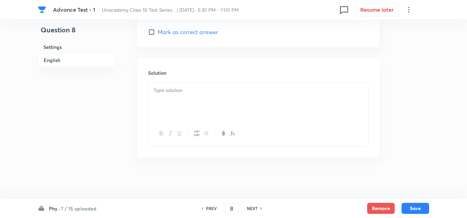
click at [186, 98] on div at bounding box center [258, 101] width 220 height 39
click at [171, 96] on div at bounding box center [258, 101] width 220 height 39
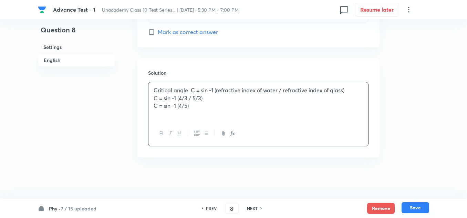
click at [421, 208] on button "Save" at bounding box center [415, 207] width 28 height 11
type input "9"
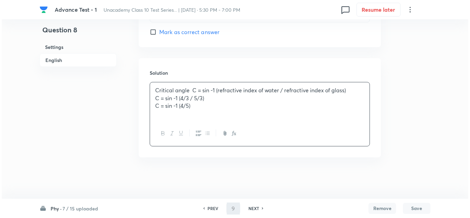
scroll to position [0, 0]
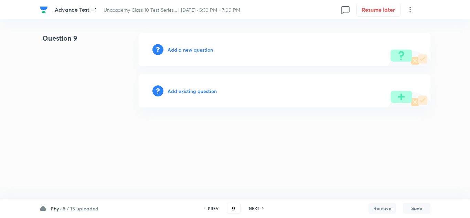
click at [198, 49] on h6 "Add a new question" at bounding box center [190, 49] width 45 height 7
click at [198, 49] on h6 "Choose a question type" at bounding box center [194, 49] width 53 height 7
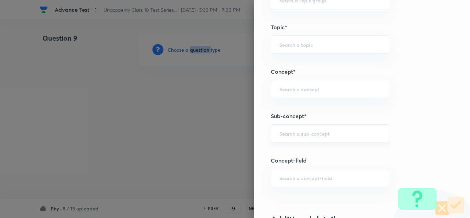
scroll to position [413, 0]
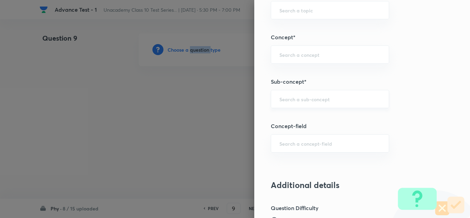
click at [289, 91] on div "​" at bounding box center [330, 99] width 118 height 18
click at [333, 98] on input "HUMAN EYE" at bounding box center [329, 99] width 101 height 7
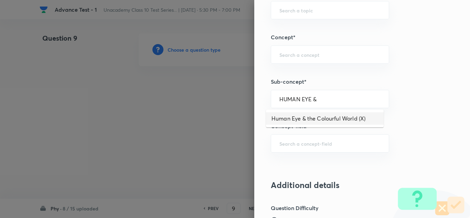
click at [328, 115] on li "Human Eye & the Colourful World (X)" at bounding box center [325, 118] width 118 height 12
type input "Human Eye & the Colourful World (X)"
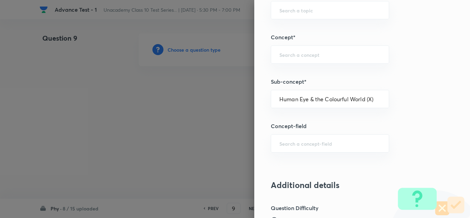
type input "Foundation Class X"
type input "Physics"
type input "Human Eye & the Colourful World (X)"
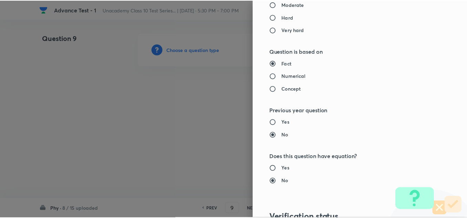
scroll to position [766, 0]
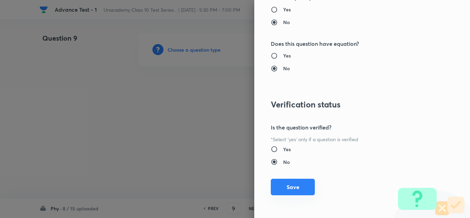
click at [300, 192] on button "Save" at bounding box center [293, 187] width 44 height 17
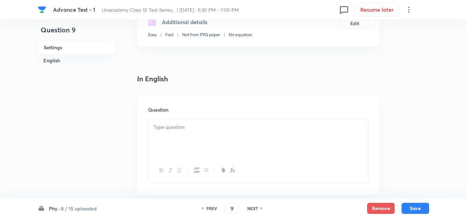
scroll to position [172, 0]
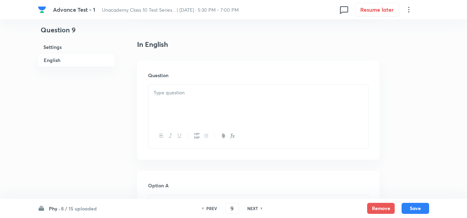
click at [191, 99] on div at bounding box center [258, 104] width 220 height 39
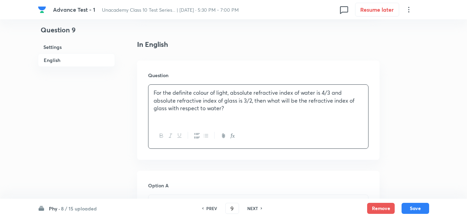
scroll to position [241, 0]
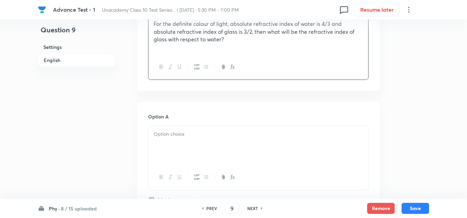
click at [174, 141] on div at bounding box center [258, 145] width 220 height 39
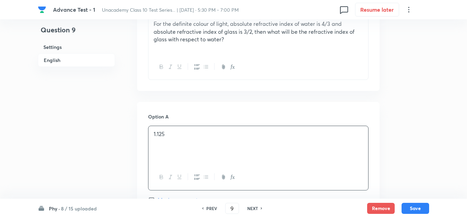
scroll to position [413, 0]
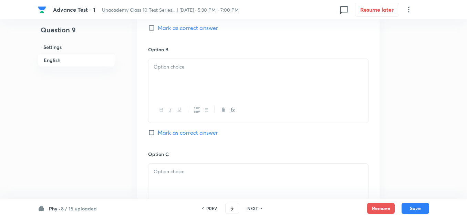
click at [174, 79] on div at bounding box center [258, 78] width 220 height 39
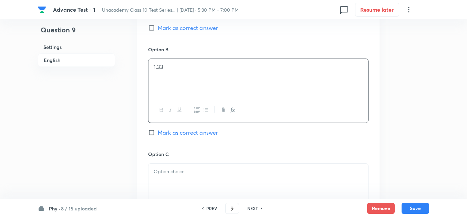
scroll to position [482, 0]
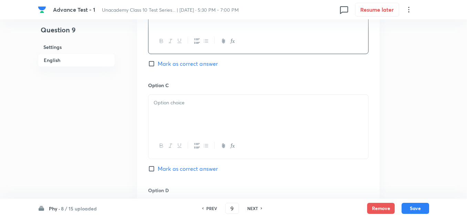
click at [176, 117] on div at bounding box center [258, 114] width 220 height 39
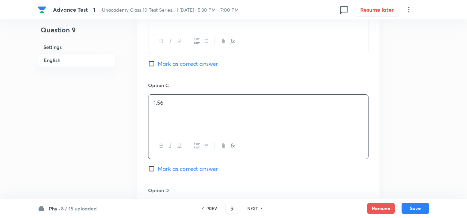
scroll to position [585, 0]
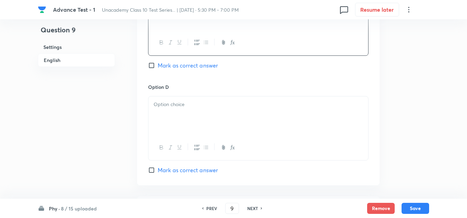
click at [169, 114] on div at bounding box center [258, 115] width 220 height 39
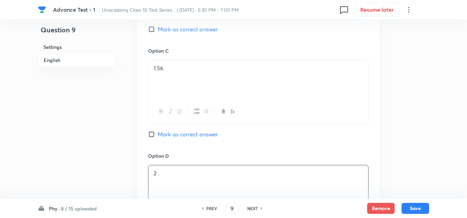
scroll to position [379, 0]
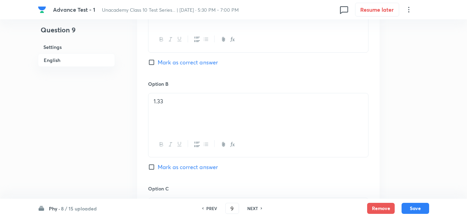
click at [189, 66] on span "Mark as correct answer" at bounding box center [188, 62] width 60 height 8
click at [158, 66] on input "Mark as correct answer" at bounding box center [153, 62] width 10 height 7
checkbox input "true"
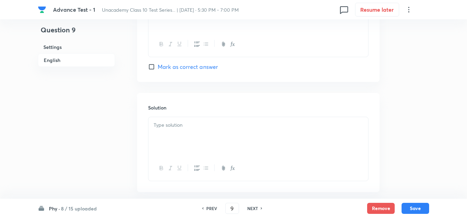
scroll to position [723, 0]
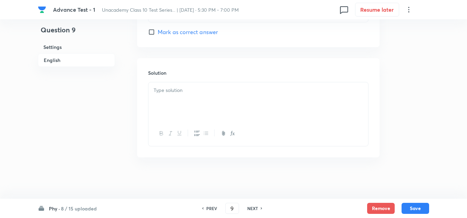
click at [175, 96] on div at bounding box center [258, 101] width 220 height 39
click at [177, 98] on div at bounding box center [258, 101] width 220 height 39
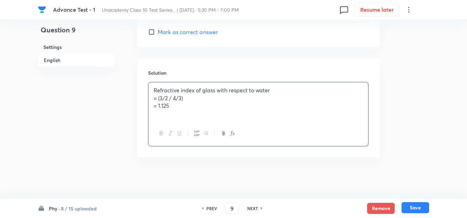
click at [417, 210] on button "Save" at bounding box center [415, 207] width 28 height 11
type input "10"
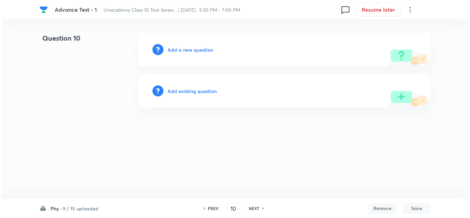
scroll to position [0, 0]
click at [179, 50] on h6 "Add a new question" at bounding box center [190, 49] width 45 height 7
click at [179, 50] on h6 "Choose a question type" at bounding box center [194, 49] width 53 height 7
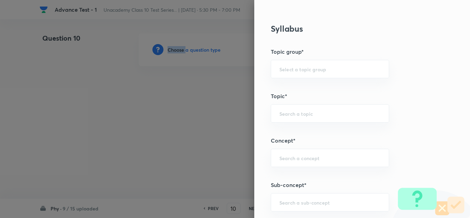
scroll to position [379, 0]
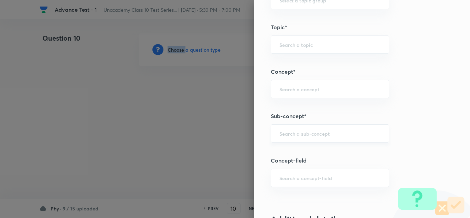
click at [286, 138] on div "​" at bounding box center [330, 133] width 118 height 18
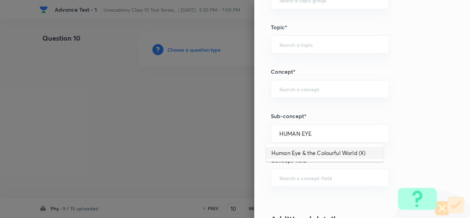
click at [297, 148] on li "Human Eye & the Colourful World (X)" at bounding box center [325, 153] width 118 height 12
type input "Human Eye & the Colourful World (X)"
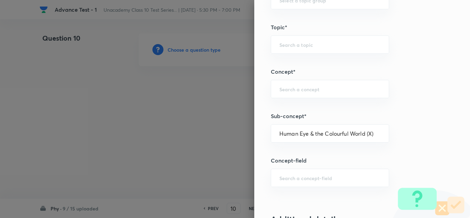
type input "Foundation Class X"
type input "Physics"
type input "Human Eye & the Colourful World (X)"
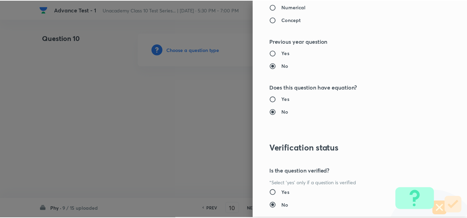
scroll to position [766, 0]
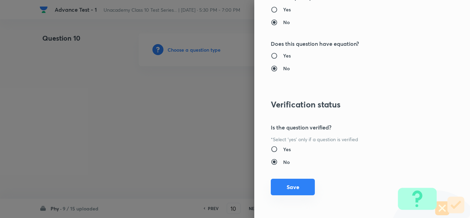
click at [298, 184] on button "Save" at bounding box center [293, 187] width 44 height 17
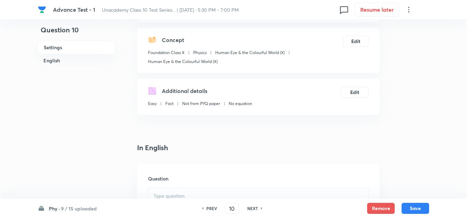
scroll to position [172, 0]
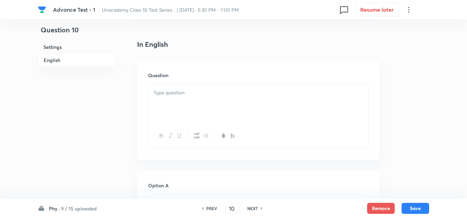
click at [184, 86] on div at bounding box center [258, 104] width 220 height 39
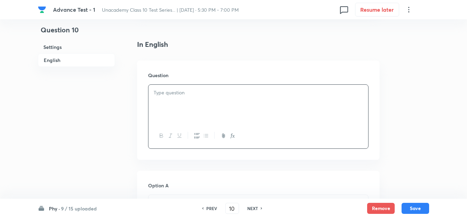
click at [183, 96] on p at bounding box center [257, 93] width 209 height 8
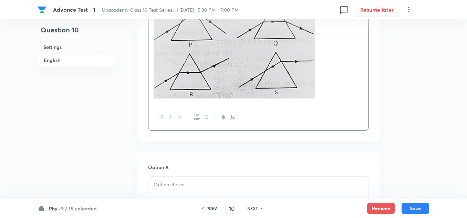
scroll to position [413, 0]
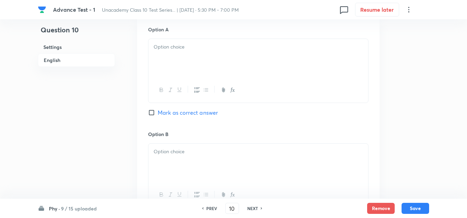
click at [181, 47] on p at bounding box center [257, 47] width 209 height 8
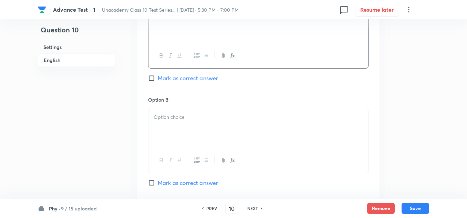
scroll to position [482, 0]
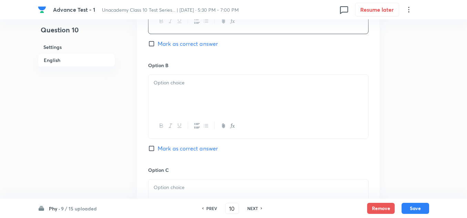
click at [177, 88] on div at bounding box center [258, 94] width 220 height 39
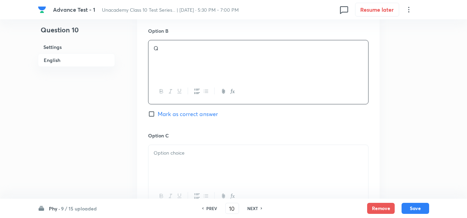
scroll to position [585, 0]
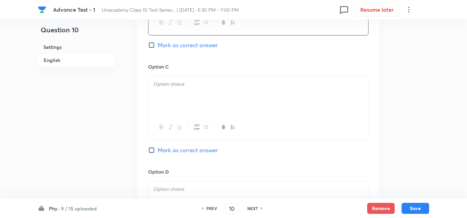
click at [171, 85] on p at bounding box center [257, 84] width 209 height 8
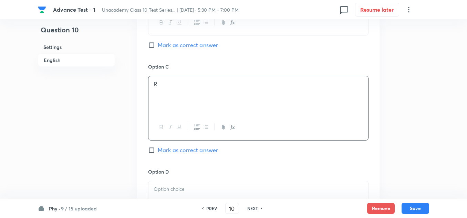
scroll to position [619, 0]
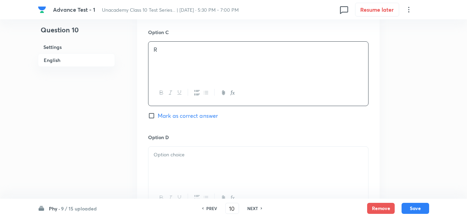
click at [173, 159] on div at bounding box center [258, 166] width 220 height 39
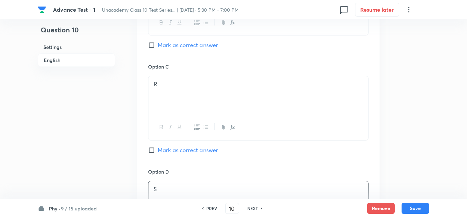
scroll to position [551, 0]
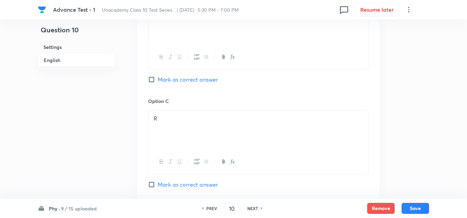
click at [171, 77] on span "Mark as correct answer" at bounding box center [188, 79] width 60 height 8
click at [158, 77] on input "Mark as correct answer" at bounding box center [153, 79] width 10 height 7
checkbox input "true"
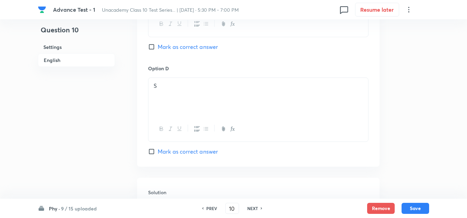
scroll to position [808, 0]
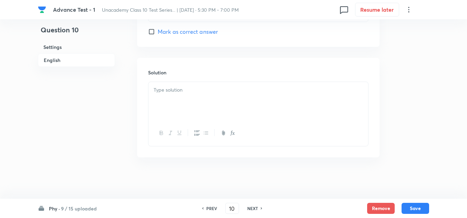
click at [174, 92] on p at bounding box center [257, 90] width 209 height 8
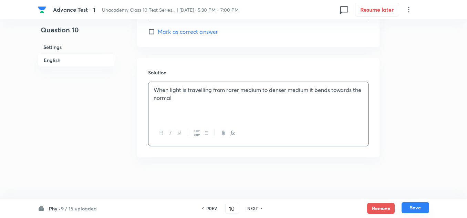
click at [410, 207] on button "Save" at bounding box center [415, 207] width 28 height 11
type input "11"
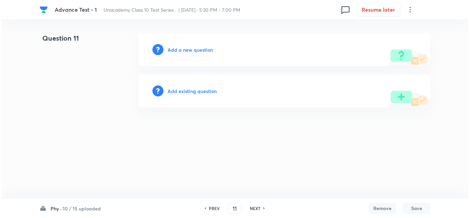
scroll to position [0, 0]
click at [191, 52] on h6 "Add a new question" at bounding box center [190, 49] width 45 height 7
click at [191, 51] on h6 "Choose a question type" at bounding box center [194, 49] width 53 height 7
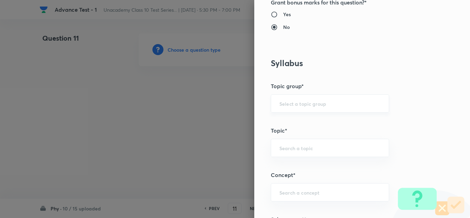
scroll to position [447, 0]
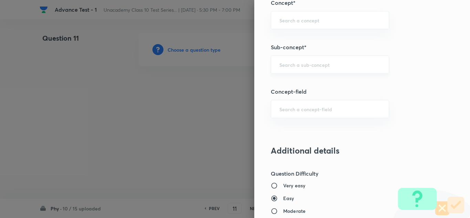
click at [292, 61] on div "​" at bounding box center [330, 64] width 118 height 18
click at [300, 85] on li "Human Eye & the Colourful World (X)" at bounding box center [325, 84] width 118 height 12
type input "Human Eye & the Colourful World (X)"
type input "Foundation Class X"
type input "Physics"
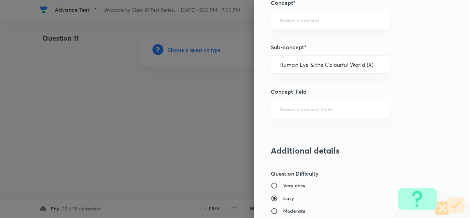
type input "Human Eye & the Colourful World (X)"
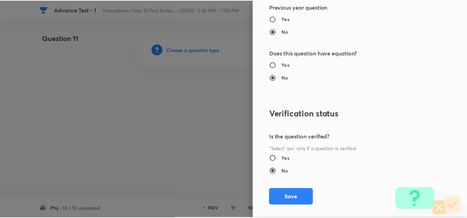
scroll to position [766, 0]
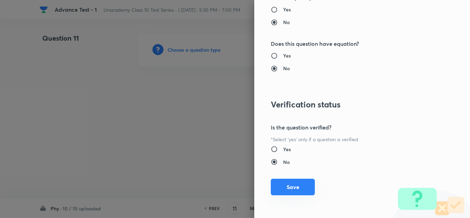
click at [304, 185] on button "Save" at bounding box center [293, 187] width 44 height 17
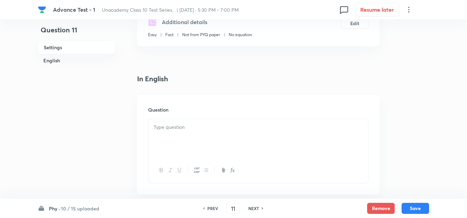
scroll to position [172, 0]
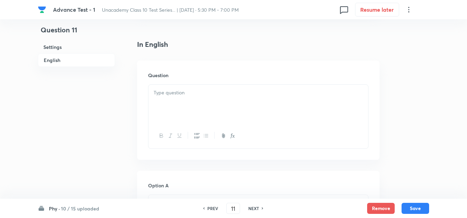
click at [179, 90] on p at bounding box center [257, 93] width 209 height 8
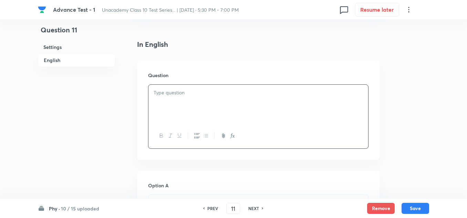
click at [213, 209] on h6 "PREV" at bounding box center [212, 208] width 11 height 6
type input "10"
checkbox input "true"
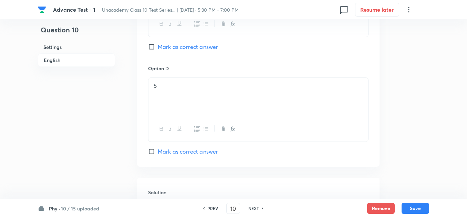
scroll to position [808, 0]
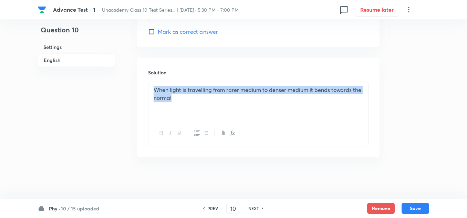
drag, startPoint x: 185, startPoint y: 99, endPoint x: 144, endPoint y: 85, distance: 43.6
click at [146, 85] on div "Solution When light is travelling from rarer medium to denser medium it bends t…" at bounding box center [258, 107] width 242 height 99
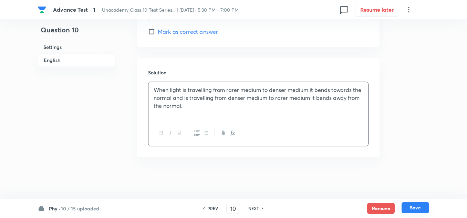
click at [420, 205] on button "Save" at bounding box center [415, 207] width 28 height 11
type input "11"
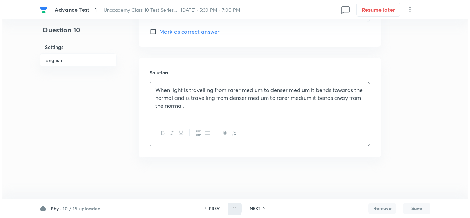
scroll to position [0, 0]
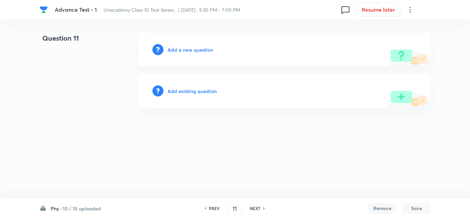
click at [196, 48] on h6 "Add a new question" at bounding box center [190, 49] width 45 height 7
click at [196, 48] on h6 "Choose a question type" at bounding box center [194, 49] width 53 height 7
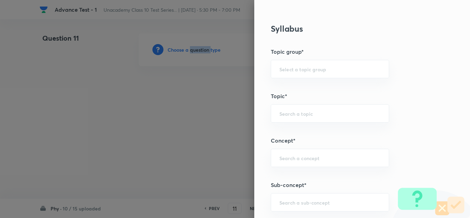
scroll to position [413, 0]
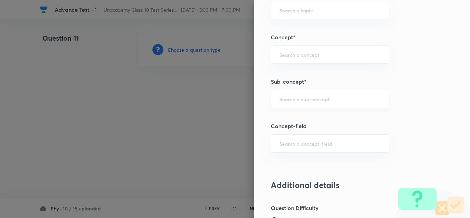
click at [302, 101] on input "text" at bounding box center [329, 99] width 101 height 7
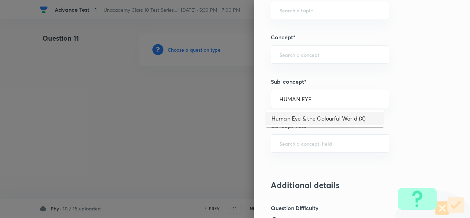
click at [306, 120] on li "Human Eye & the Colourful World (X)" at bounding box center [325, 118] width 118 height 12
type input "Human Eye & the Colourful World (X)"
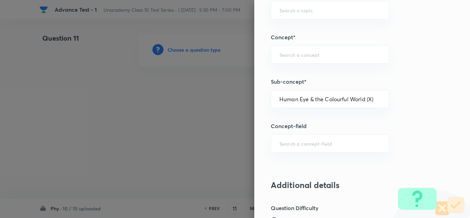
type input "Foundation Class X"
type input "Physics"
type input "Human Eye & the Colourful World (X)"
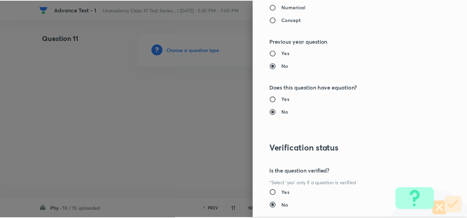
scroll to position [766, 0]
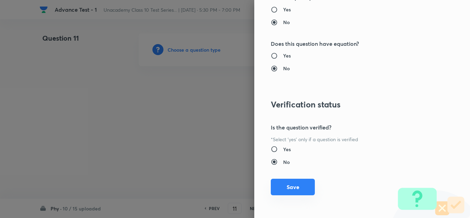
click at [291, 187] on button "Save" at bounding box center [293, 187] width 44 height 17
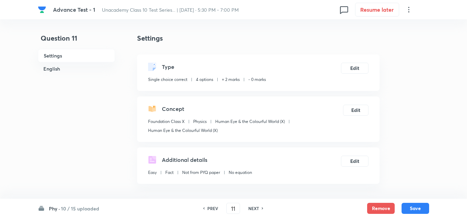
scroll to position [103, 0]
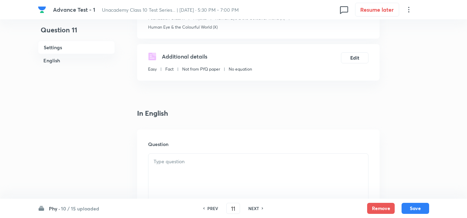
click at [169, 164] on p at bounding box center [257, 162] width 209 height 8
click at [175, 162] on p at bounding box center [257, 162] width 209 height 8
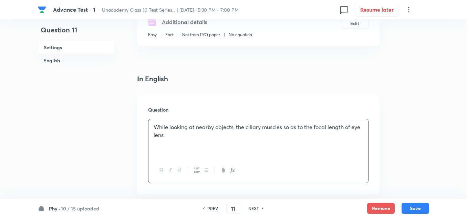
scroll to position [206, 0]
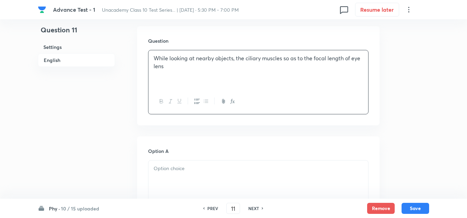
click at [176, 166] on p at bounding box center [257, 168] width 209 height 8
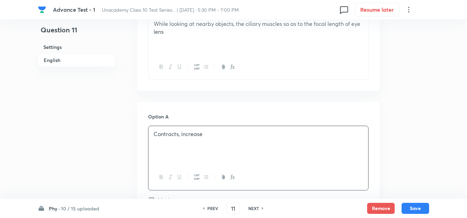
scroll to position [310, 0]
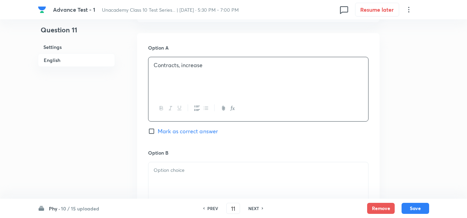
click at [173, 169] on p at bounding box center [257, 170] width 209 height 8
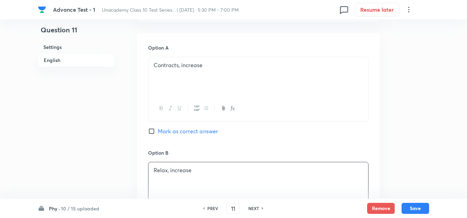
scroll to position [413, 0]
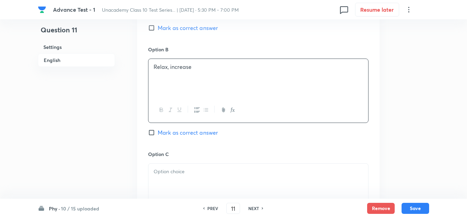
click at [180, 170] on p at bounding box center [257, 172] width 209 height 8
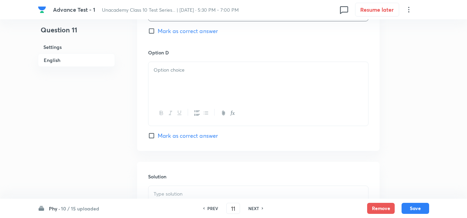
click at [173, 71] on p at bounding box center [257, 70] width 209 height 8
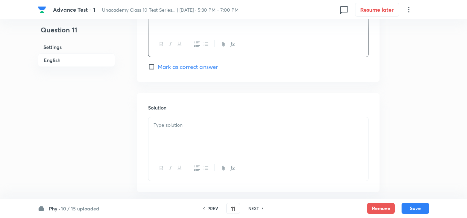
scroll to position [723, 0]
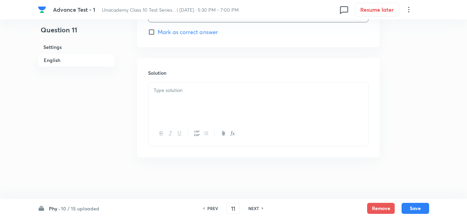
click at [175, 85] on div at bounding box center [258, 101] width 220 height 39
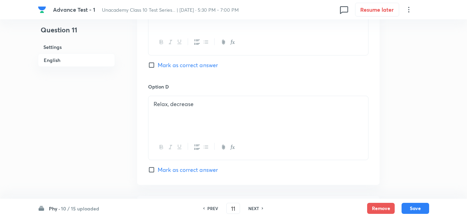
scroll to position [517, 0]
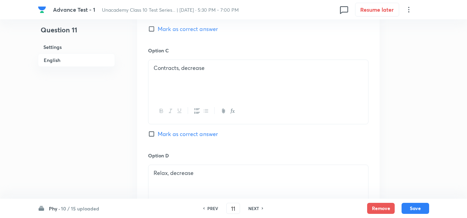
click at [176, 133] on span "Mark as correct answer" at bounding box center [188, 134] width 60 height 8
click at [158, 133] on input "Mark as correct answer" at bounding box center [153, 133] width 10 height 7
checkbox input "true"
click at [416, 208] on button "Save" at bounding box center [415, 207] width 28 height 11
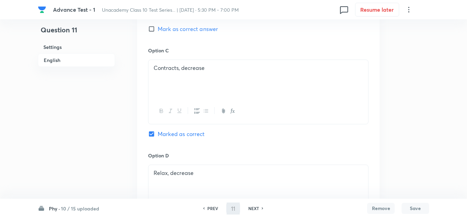
type input "12"
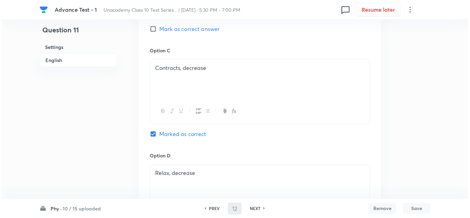
scroll to position [0, 0]
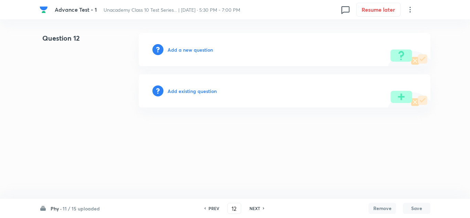
click at [200, 52] on h6 "Add a new question" at bounding box center [190, 49] width 45 height 7
click at [200, 51] on h6 "Choose a question type" at bounding box center [194, 49] width 53 height 7
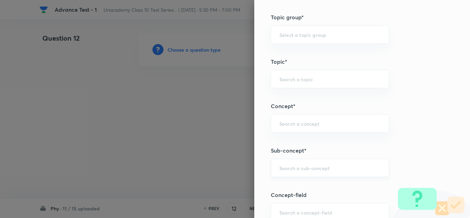
scroll to position [379, 0]
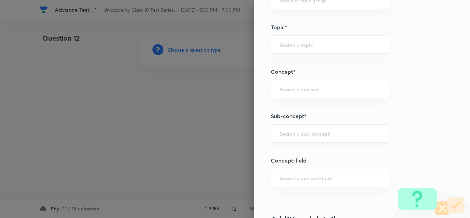
click at [302, 137] on div "​" at bounding box center [330, 133] width 118 height 18
click at [307, 152] on li "Human Eye & the Colourful World (X)" at bounding box center [325, 153] width 118 height 12
type input "Human Eye & the Colourful World (X)"
type input "Foundation Class X"
type input "Physics"
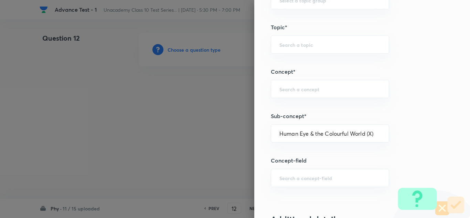
type input "Human Eye & the Colourful World (X)"
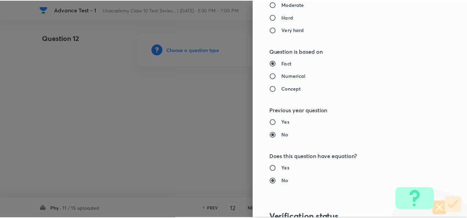
scroll to position [766, 0]
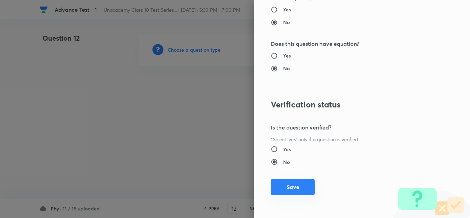
click at [292, 180] on button "Save" at bounding box center [293, 187] width 44 height 17
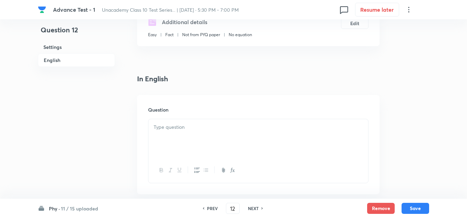
scroll to position [172, 0]
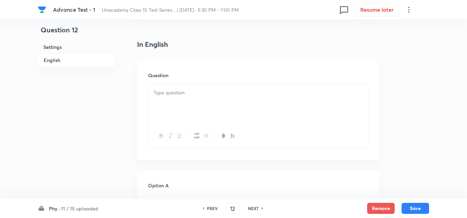
click at [179, 96] on p at bounding box center [257, 93] width 209 height 8
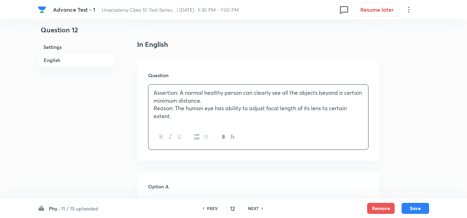
scroll to position [275, 0]
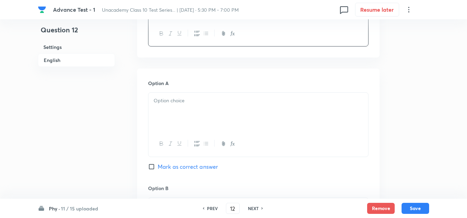
click at [170, 104] on p at bounding box center [257, 101] width 209 height 8
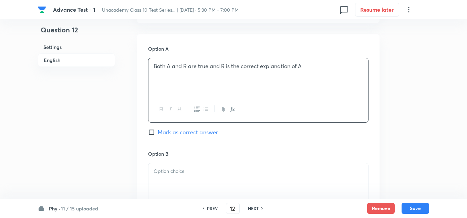
scroll to position [344, 0]
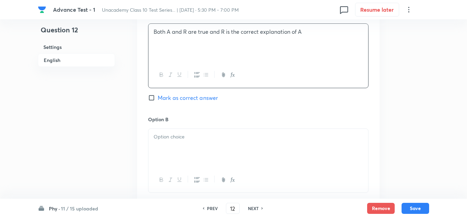
click at [168, 138] on p at bounding box center [257, 137] width 209 height 8
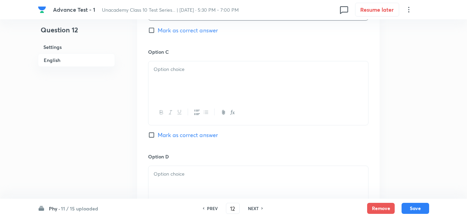
click at [175, 72] on p at bounding box center [257, 69] width 209 height 8
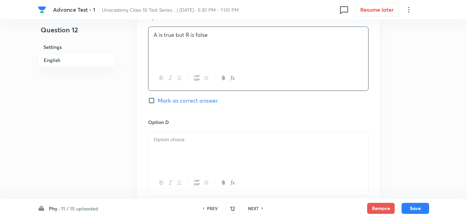
scroll to position [619, 0]
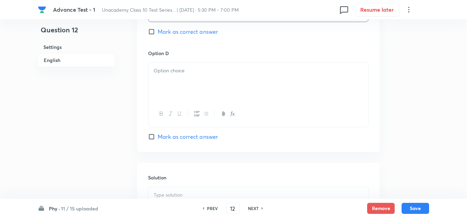
click at [175, 101] on div at bounding box center [258, 82] width 220 height 39
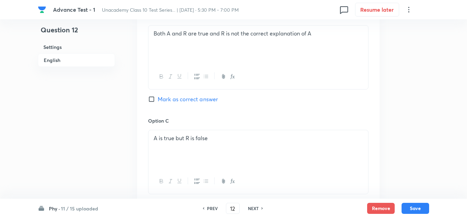
scroll to position [344, 0]
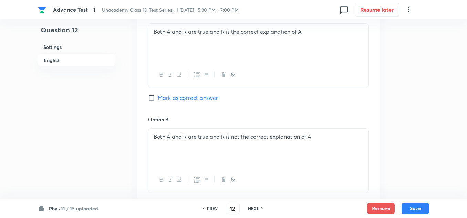
click at [187, 98] on span "Mark as correct answer" at bounding box center [188, 98] width 60 height 8
click at [158, 98] on input "Mark as correct answer" at bounding box center [153, 97] width 10 height 7
checkbox input "true"
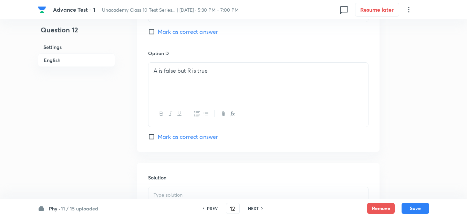
scroll to position [688, 0]
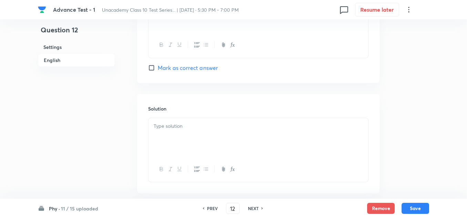
click at [187, 127] on p at bounding box center [257, 126] width 209 height 8
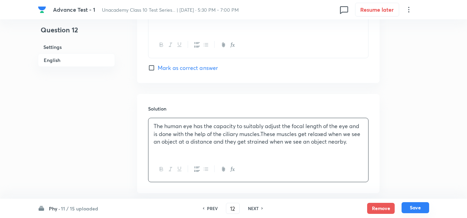
click at [412, 207] on button "Save" at bounding box center [415, 207] width 28 height 11
type input "13"
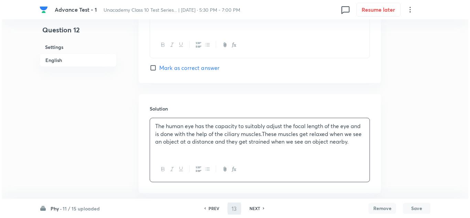
scroll to position [0, 0]
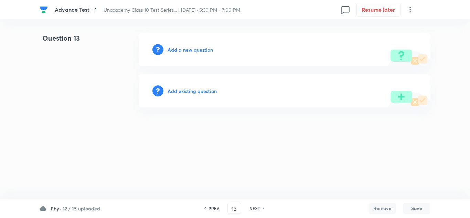
click at [198, 50] on h6 "Add a new question" at bounding box center [190, 49] width 45 height 7
click at [198, 49] on h6 "Choose a question type" at bounding box center [194, 49] width 53 height 7
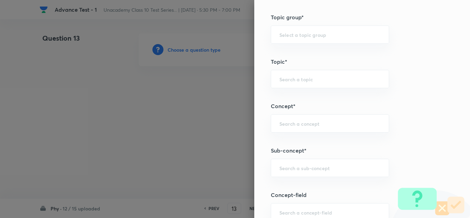
scroll to position [413, 0]
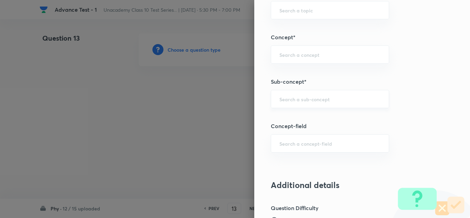
click at [294, 98] on input "text" at bounding box center [329, 99] width 101 height 7
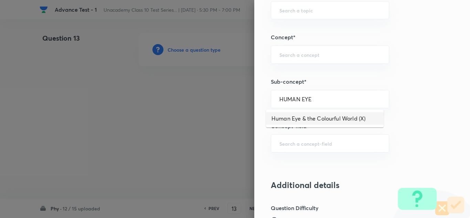
click at [315, 113] on li "Human Eye & the Colourful World (X)" at bounding box center [325, 118] width 118 height 12
type input "Human Eye & the Colourful World (X)"
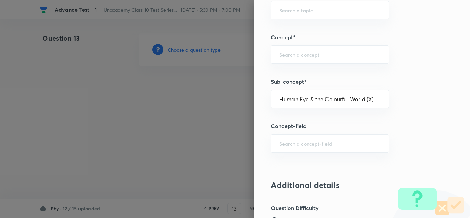
type input "Foundation Class X"
type input "Physics"
type input "Human Eye & the Colourful World (X)"
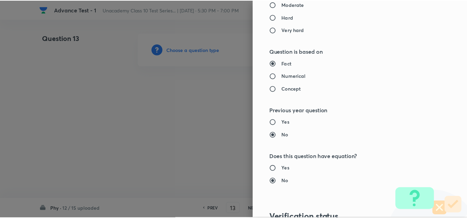
scroll to position [766, 0]
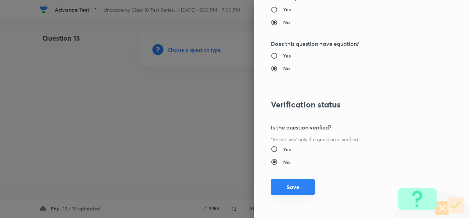
click at [297, 192] on button "Save" at bounding box center [293, 187] width 44 height 17
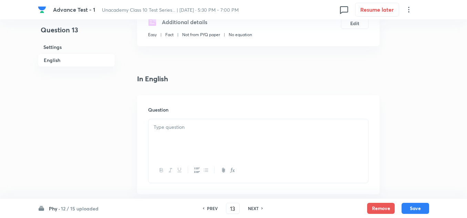
scroll to position [206, 0]
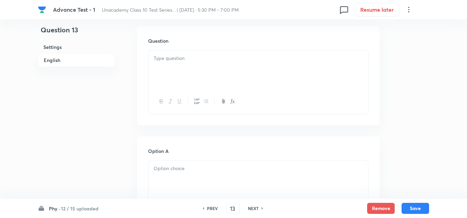
click at [185, 59] on p at bounding box center [257, 58] width 209 height 8
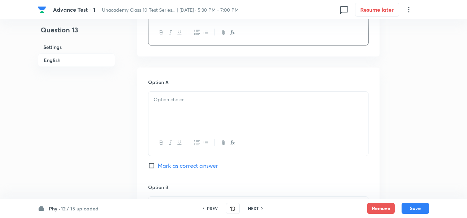
scroll to position [344, 0]
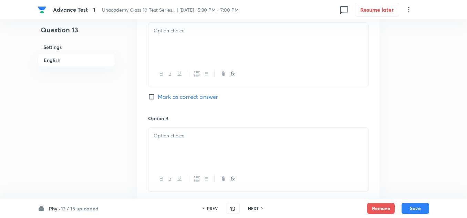
click at [180, 34] on p at bounding box center [257, 31] width 209 height 8
click at [187, 135] on p at bounding box center [257, 136] width 209 height 8
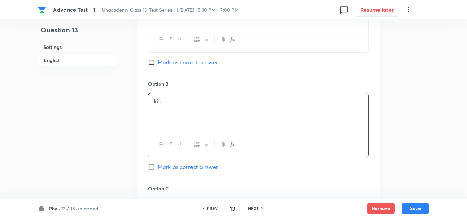
scroll to position [413, 0]
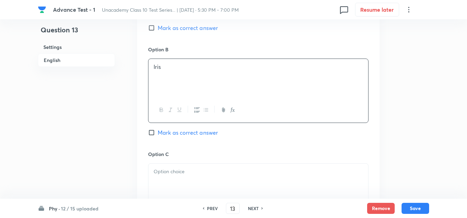
click at [167, 172] on p at bounding box center [257, 172] width 209 height 8
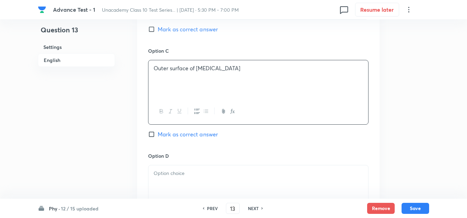
scroll to position [551, 0]
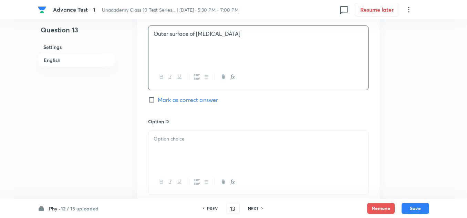
click at [180, 145] on div at bounding box center [258, 150] width 220 height 39
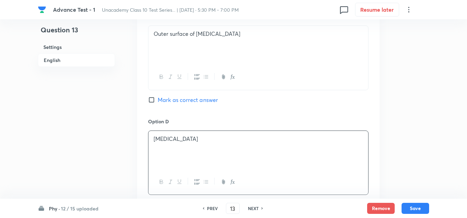
click at [186, 97] on span "Mark as correct answer" at bounding box center [188, 100] width 60 height 8
click at [158, 97] on input "Mark as correct answer" at bounding box center [153, 99] width 10 height 7
checkbox input "true"
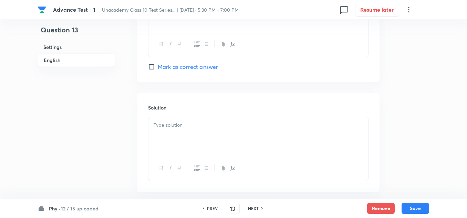
click at [174, 127] on p at bounding box center [257, 125] width 209 height 8
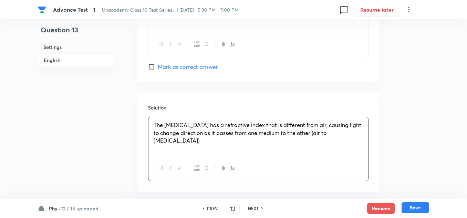
click at [416, 207] on button "Save" at bounding box center [415, 207] width 28 height 11
type input "14"
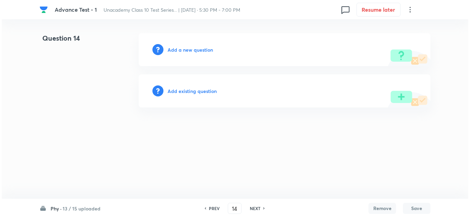
scroll to position [0, 0]
click at [183, 51] on h6 "Add a new question" at bounding box center [190, 49] width 45 height 7
click at [183, 51] on h6 "Choose a question type" at bounding box center [194, 49] width 53 height 7
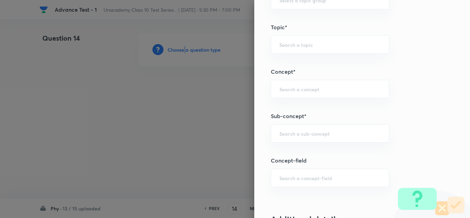
scroll to position [413, 0]
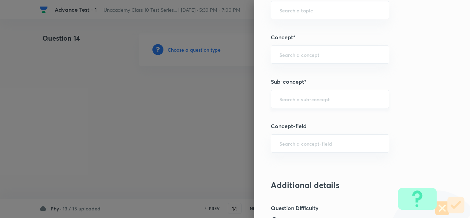
click at [294, 98] on input "text" at bounding box center [329, 99] width 101 height 7
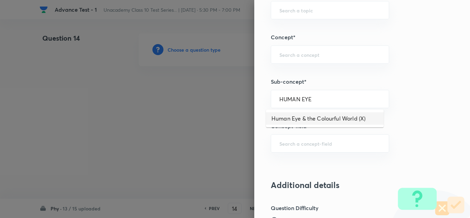
click at [328, 117] on li "Human Eye & the Colourful World (X)" at bounding box center [325, 118] width 118 height 12
type input "Human Eye & the Colourful World (X)"
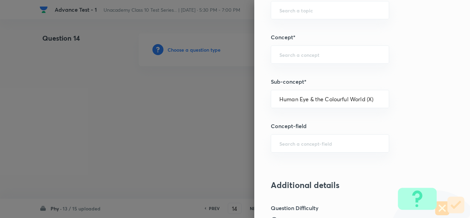
type input "Foundation Class X"
type input "Physics"
type input "Human Eye & the Colourful World (X)"
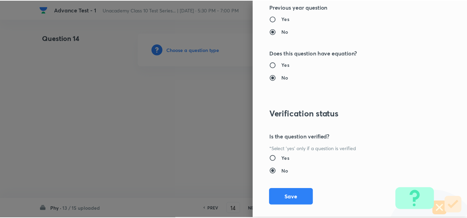
scroll to position [766, 0]
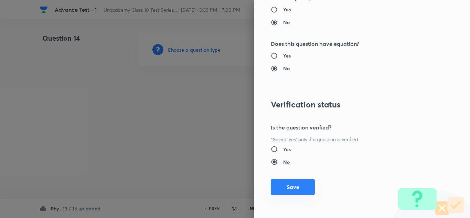
click at [291, 193] on button "Save" at bounding box center [293, 187] width 44 height 17
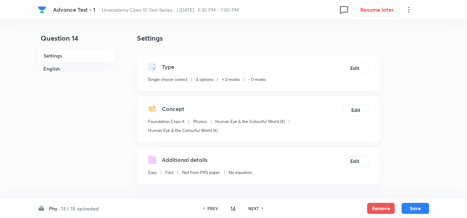
scroll to position [103, 0]
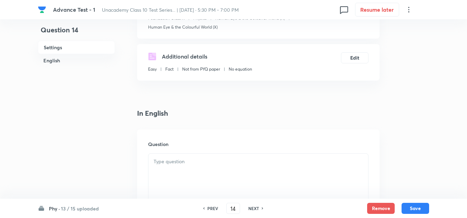
click at [168, 162] on p at bounding box center [257, 162] width 209 height 8
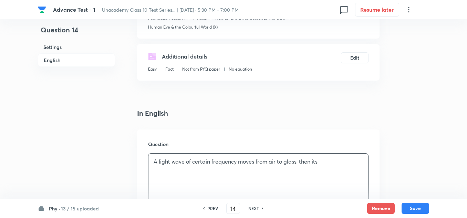
scroll to position [206, 0]
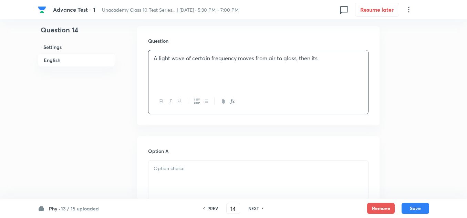
click at [175, 169] on p at bounding box center [257, 168] width 209 height 8
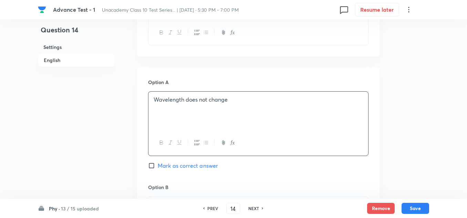
scroll to position [310, 0]
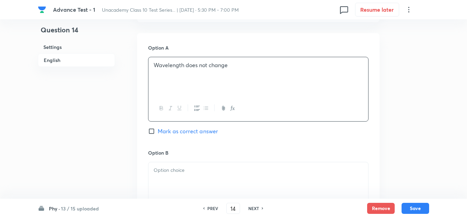
click at [165, 167] on p at bounding box center [257, 170] width 209 height 8
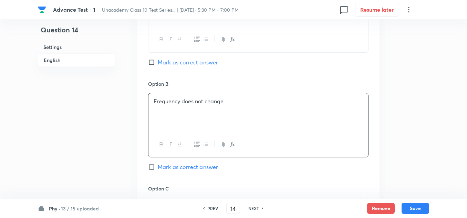
scroll to position [447, 0]
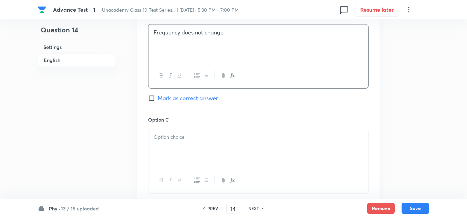
click at [167, 140] on p at bounding box center [257, 137] width 209 height 8
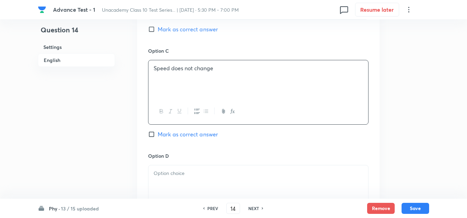
scroll to position [585, 0]
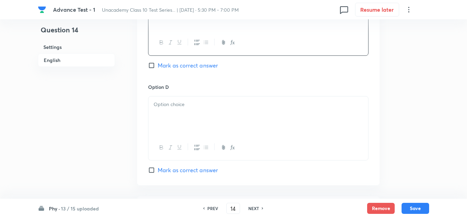
click at [185, 116] on div at bounding box center [258, 115] width 220 height 39
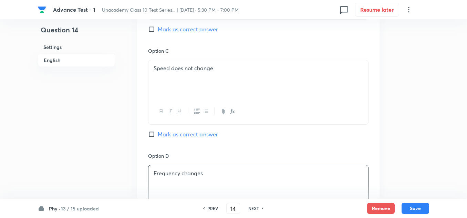
scroll to position [482, 0]
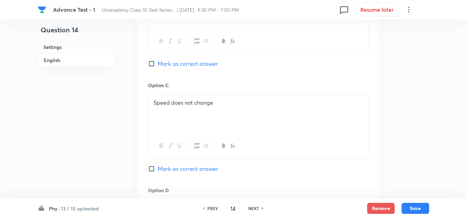
click at [185, 62] on span "Mark as correct answer" at bounding box center [188, 64] width 60 height 8
click at [158, 62] on input "Mark as correct answer" at bounding box center [153, 63] width 10 height 7
checkbox input "true"
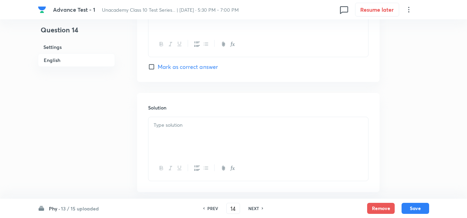
scroll to position [723, 0]
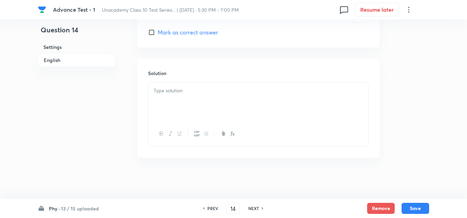
click at [177, 96] on div at bounding box center [258, 102] width 220 height 39
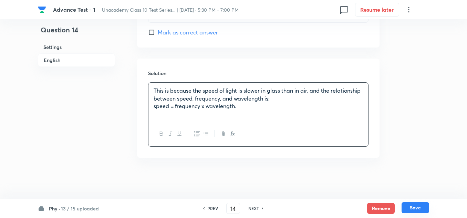
click at [411, 206] on button "Save" at bounding box center [415, 207] width 28 height 11
type input "15"
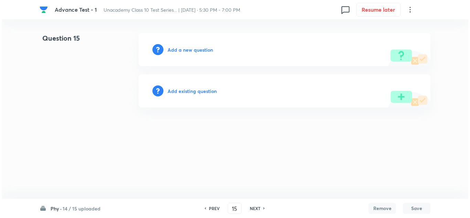
scroll to position [0, 0]
click at [207, 49] on h6 "Add a new question" at bounding box center [190, 49] width 45 height 7
click at [207, 49] on h6 "Choose a question type" at bounding box center [194, 49] width 53 height 7
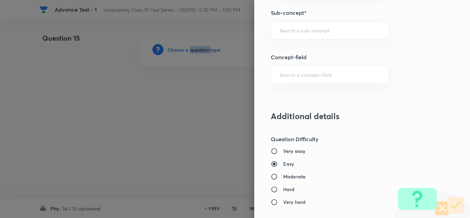
scroll to position [379, 0]
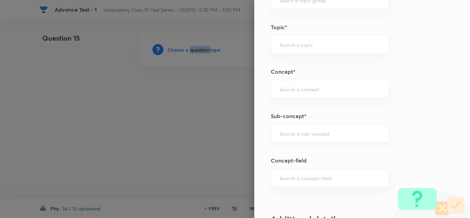
click at [295, 129] on div "​" at bounding box center [330, 133] width 118 height 18
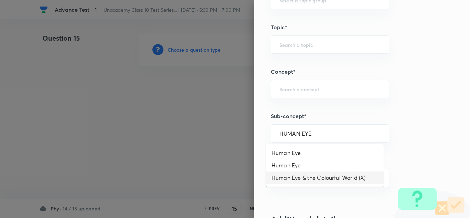
click at [318, 178] on li "Human Eye & the Colourful World (X)" at bounding box center [325, 177] width 118 height 12
type input "Human Eye & the Colourful World (X)"
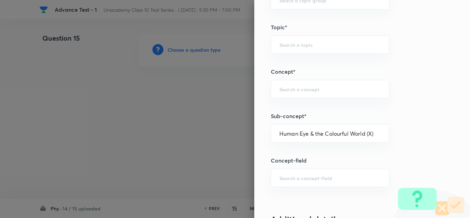
type input "Foundation Class X"
type input "Physics"
type input "Human Eye & the Colourful World (X)"
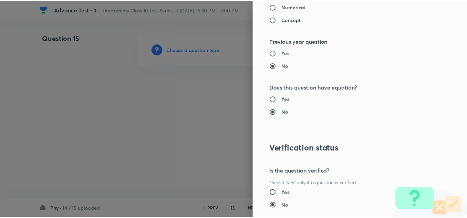
scroll to position [766, 0]
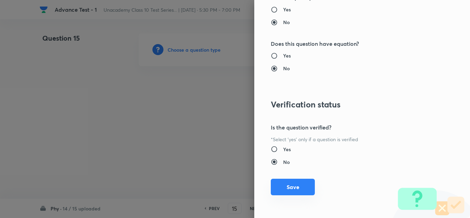
click at [299, 184] on button "Save" at bounding box center [293, 187] width 44 height 17
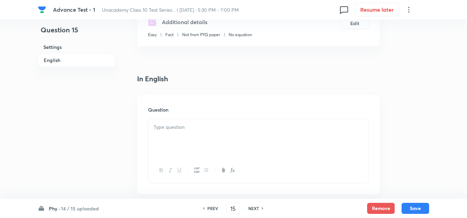
scroll to position [206, 0]
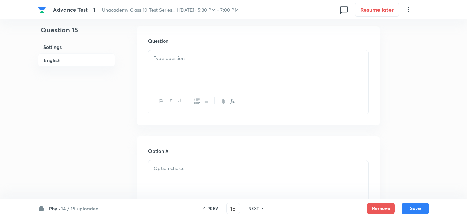
click at [181, 55] on p at bounding box center [257, 58] width 209 height 8
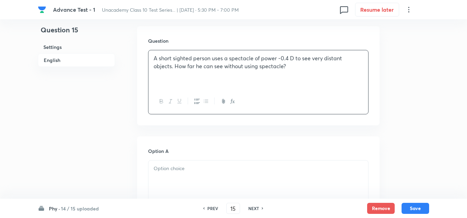
scroll to position [241, 0]
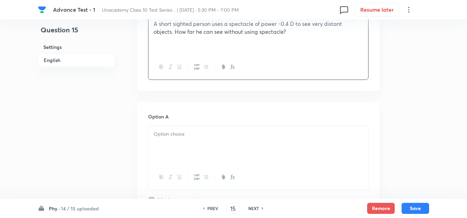
click at [173, 125] on div "Option A Mark as correct answer" at bounding box center [258, 165] width 220 height 105
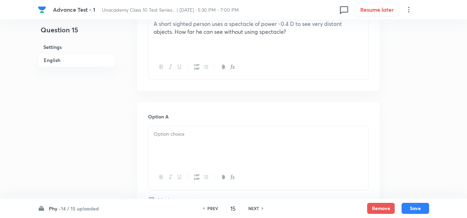
click at [171, 133] on p at bounding box center [257, 134] width 209 height 8
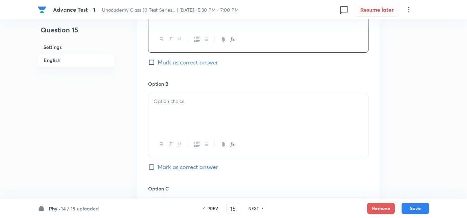
click at [174, 104] on p at bounding box center [257, 101] width 209 height 8
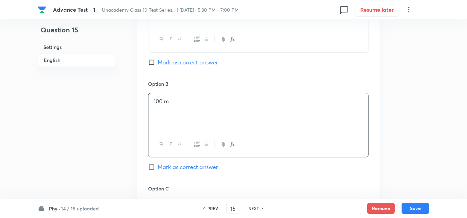
scroll to position [482, 0]
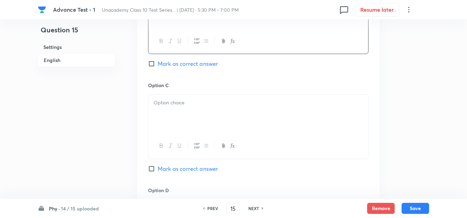
click at [167, 110] on div at bounding box center [258, 114] width 220 height 39
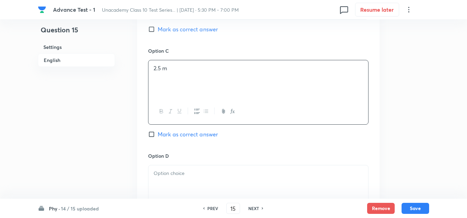
scroll to position [585, 0]
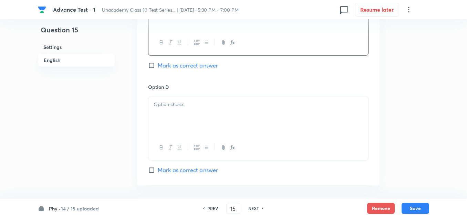
click at [168, 113] on div at bounding box center [258, 115] width 220 height 39
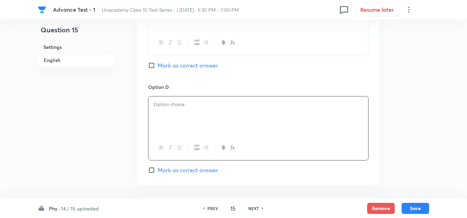
click at [170, 105] on p at bounding box center [257, 104] width 209 height 8
click at [194, 109] on div at bounding box center [258, 115] width 220 height 39
click at [175, 69] on span "Mark as correct answer" at bounding box center [188, 65] width 60 height 8
click at [158, 69] on input "Mark as correct answer" at bounding box center [153, 65] width 10 height 7
checkbox input "true"
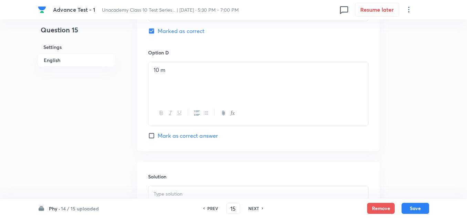
scroll to position [688, 0]
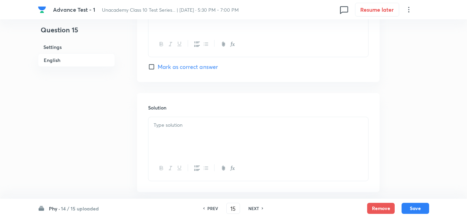
click at [173, 128] on p at bounding box center [257, 125] width 209 height 8
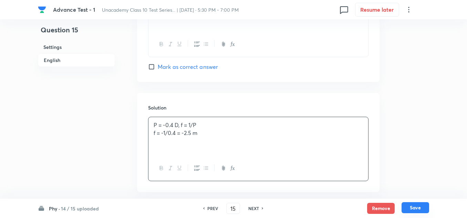
click at [415, 207] on button "Save" at bounding box center [415, 207] width 28 height 11
type input "16"
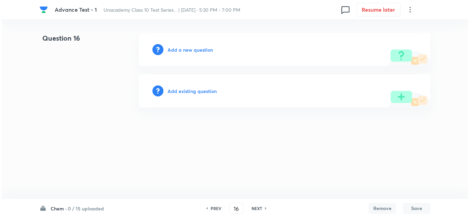
scroll to position [0, 0]
click at [185, 49] on h6 "Add a new question" at bounding box center [190, 49] width 45 height 7
click at [185, 49] on h6 "Choose a question type" at bounding box center [194, 49] width 53 height 7
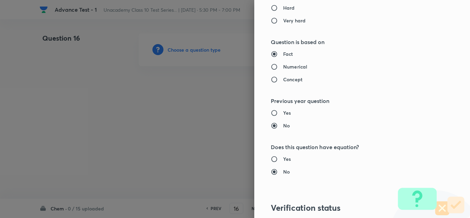
scroll to position [491, 0]
